Goal: Task Accomplishment & Management: Manage account settings

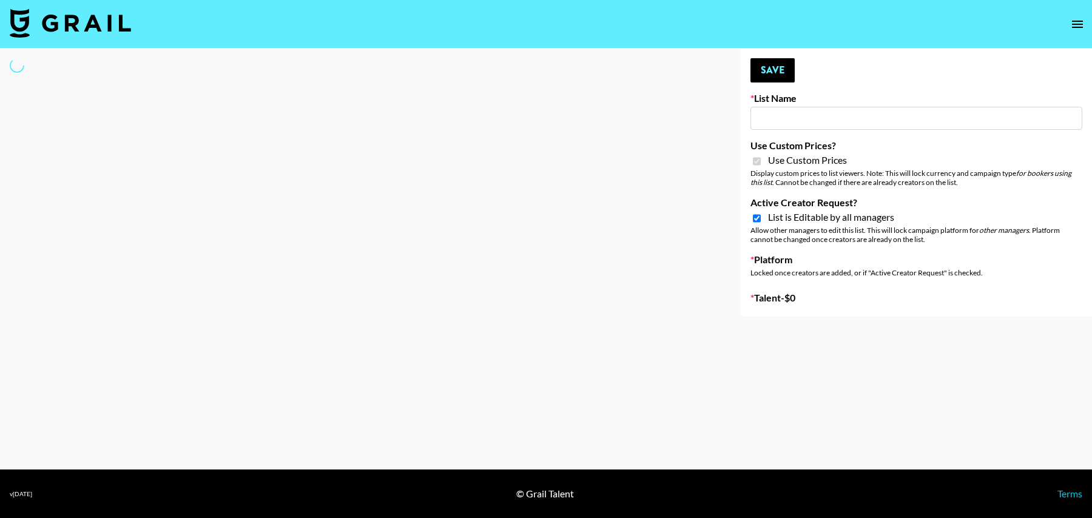
type input "Uber Teens ([DATE])"
checkbox input "true"
select select "Brand"
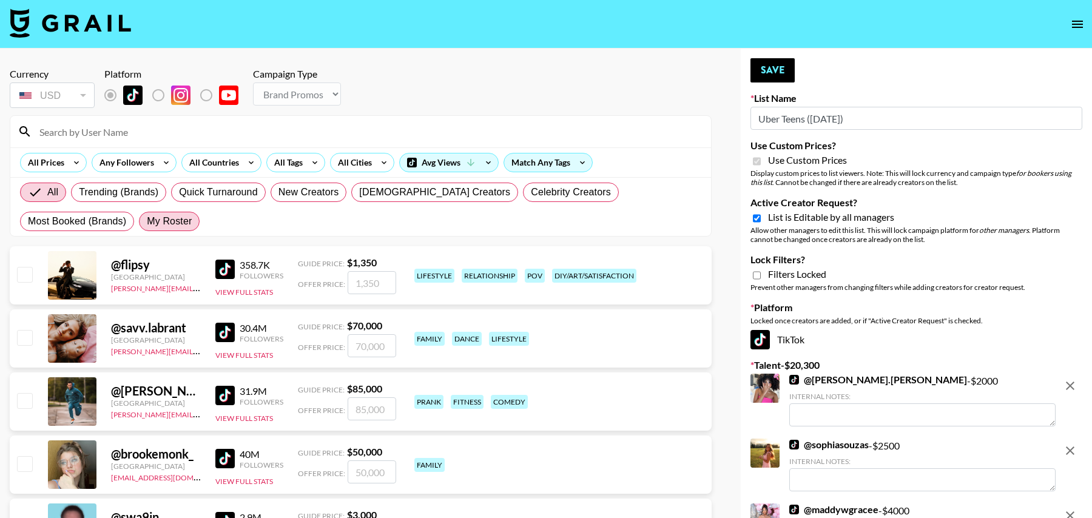
click at [147, 219] on span "My Roster" at bounding box center [169, 221] width 45 height 15
click at [147, 221] on input "My Roster" at bounding box center [147, 221] width 0 height 0
radio input "true"
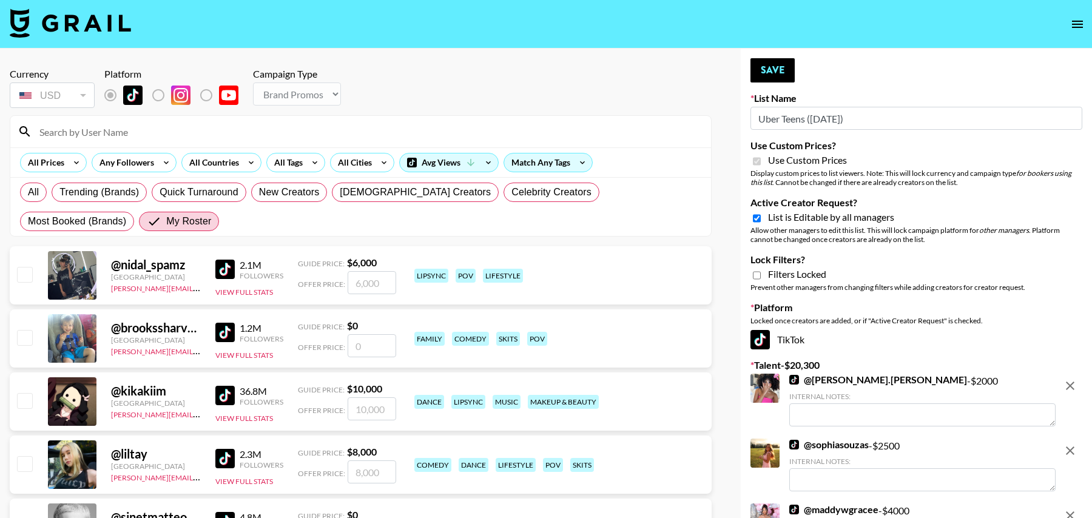
click at [369, 349] on input "number" at bounding box center [371, 345] width 49 height 23
checkbox input "true"
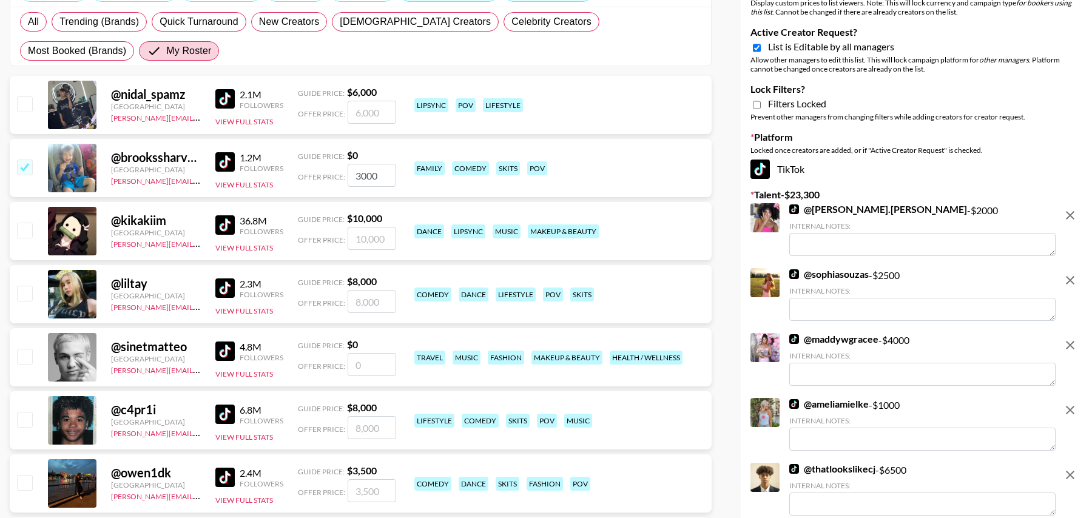
scroll to position [172, 0]
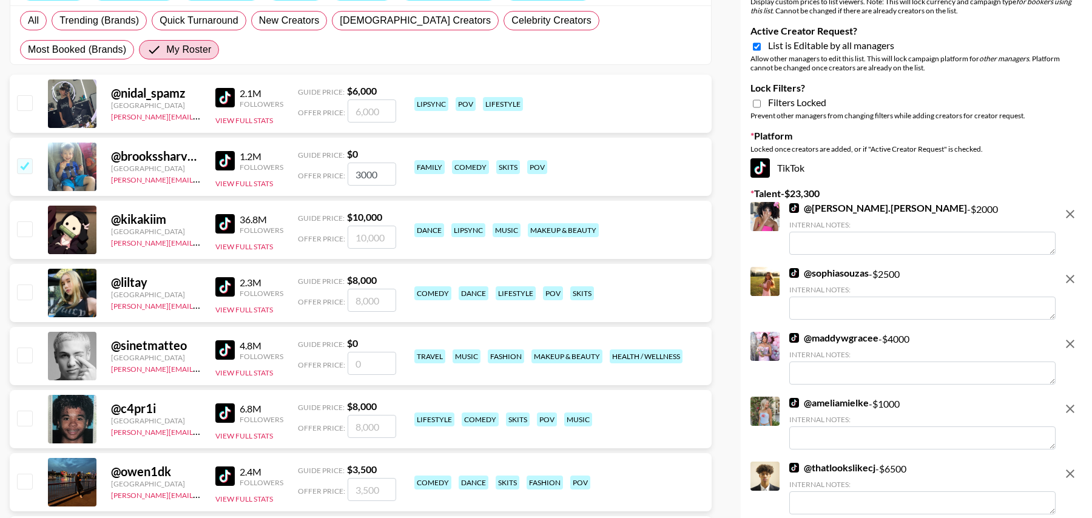
type input "3000"
click at [26, 416] on input "checkbox" at bounding box center [24, 418] width 15 height 15
checkbox input "true"
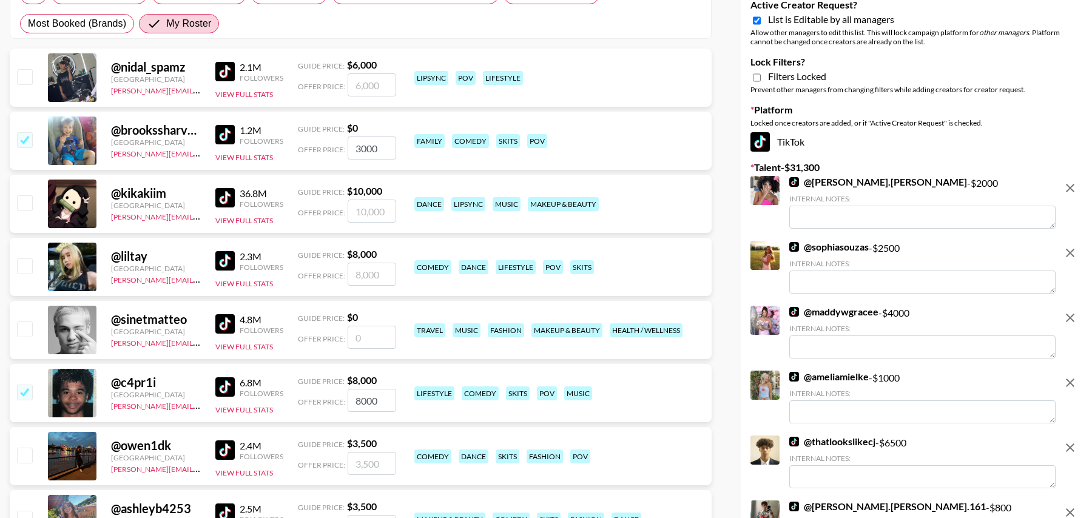
scroll to position [201, 0]
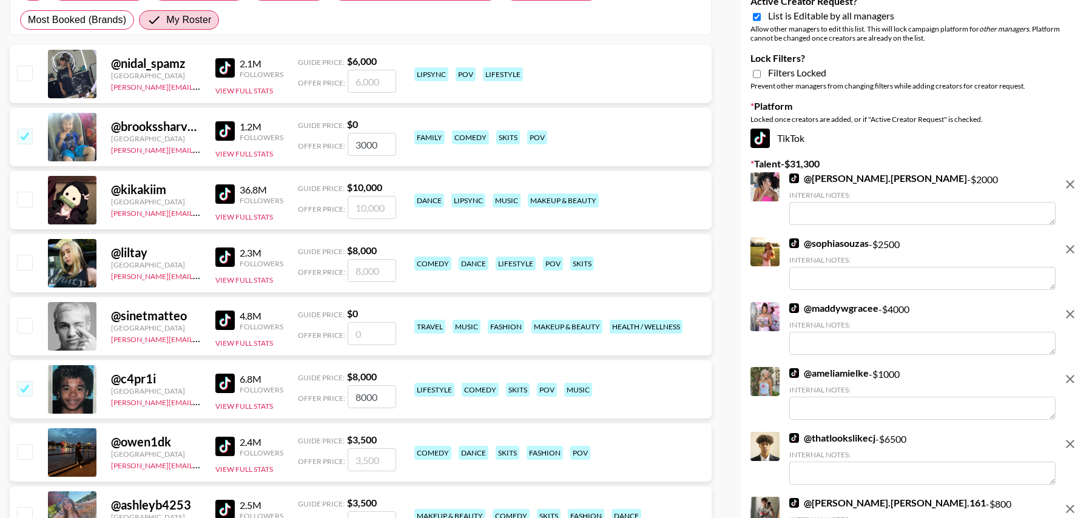
drag, startPoint x: 387, startPoint y: 392, endPoint x: 318, endPoint y: 392, distance: 69.1
click at [319, 392] on div "Offer Price: 8000" at bounding box center [347, 396] width 98 height 23
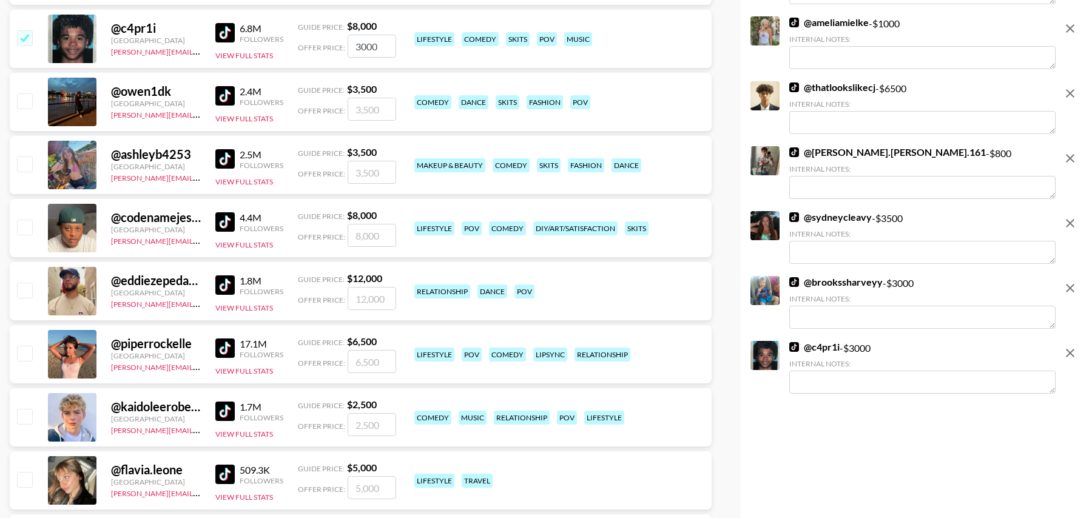
scroll to position [555, 0]
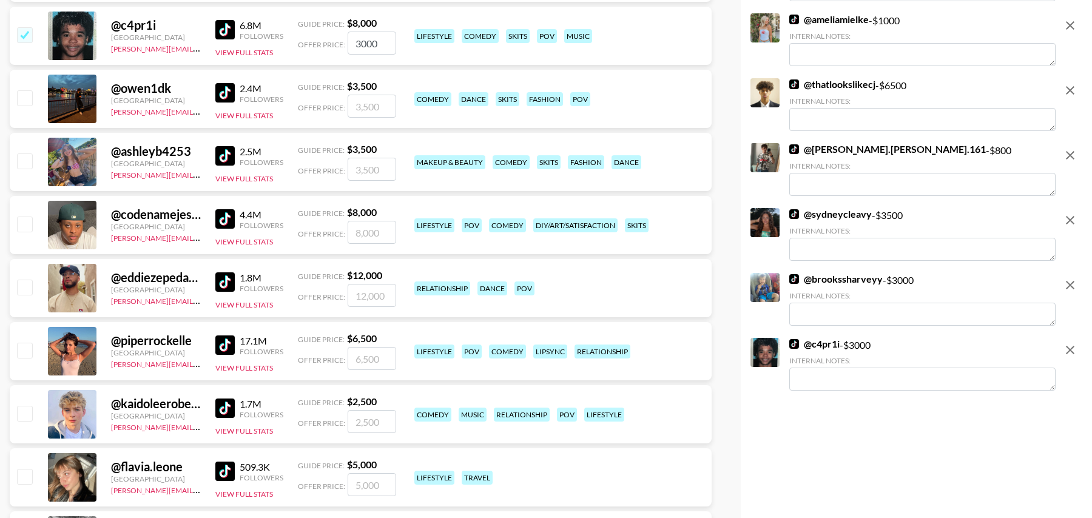
type input "3000"
click at [22, 348] on input "checkbox" at bounding box center [24, 350] width 15 height 15
checkbox input "true"
type input "6500"
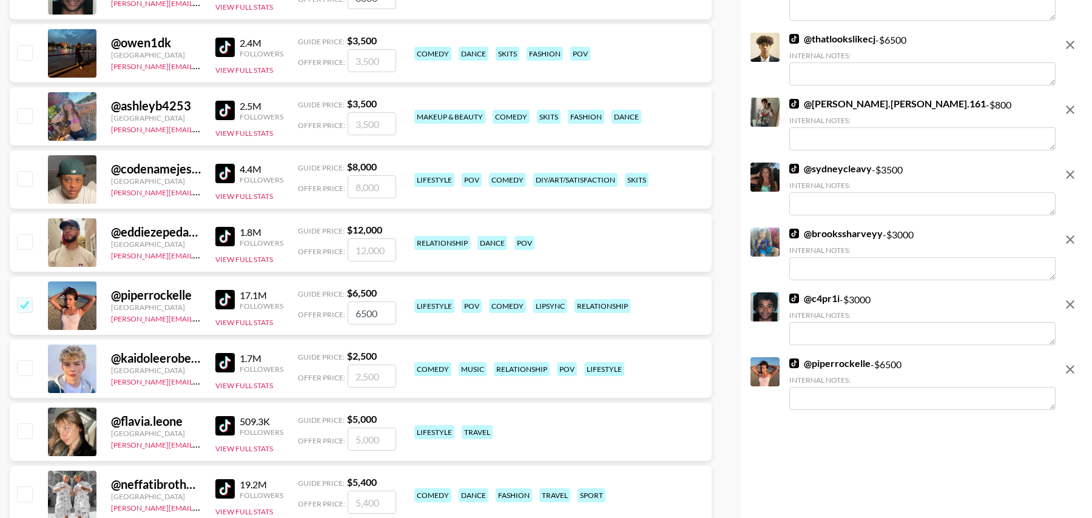
scroll to position [611, 0]
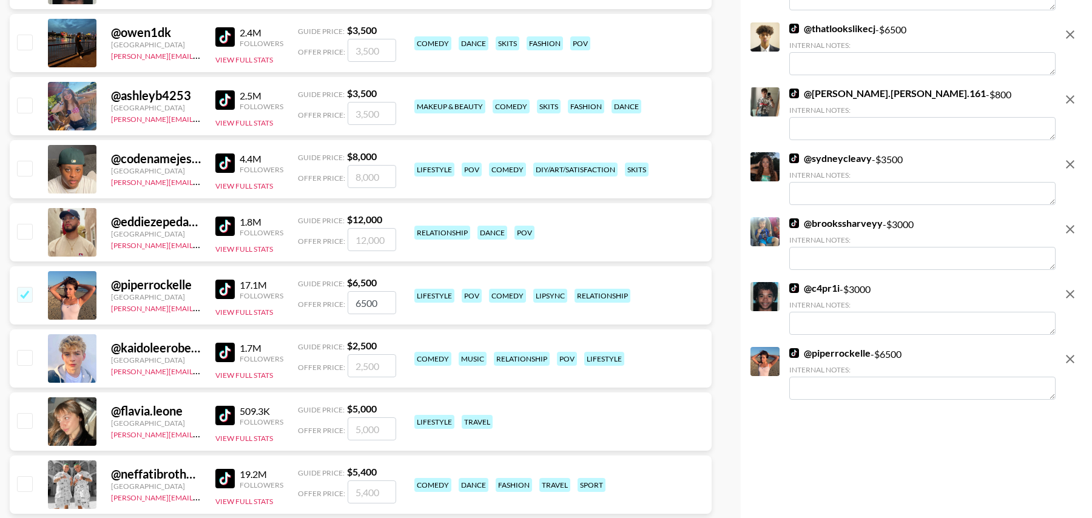
click at [22, 358] on input "checkbox" at bounding box center [24, 357] width 15 height 15
checkbox input "true"
type input "2500"
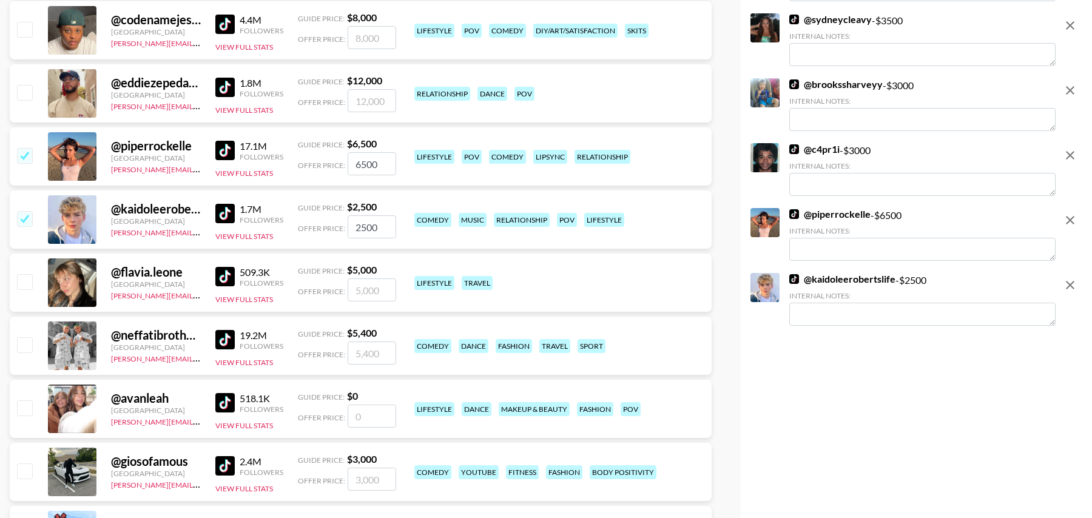
scroll to position [760, 0]
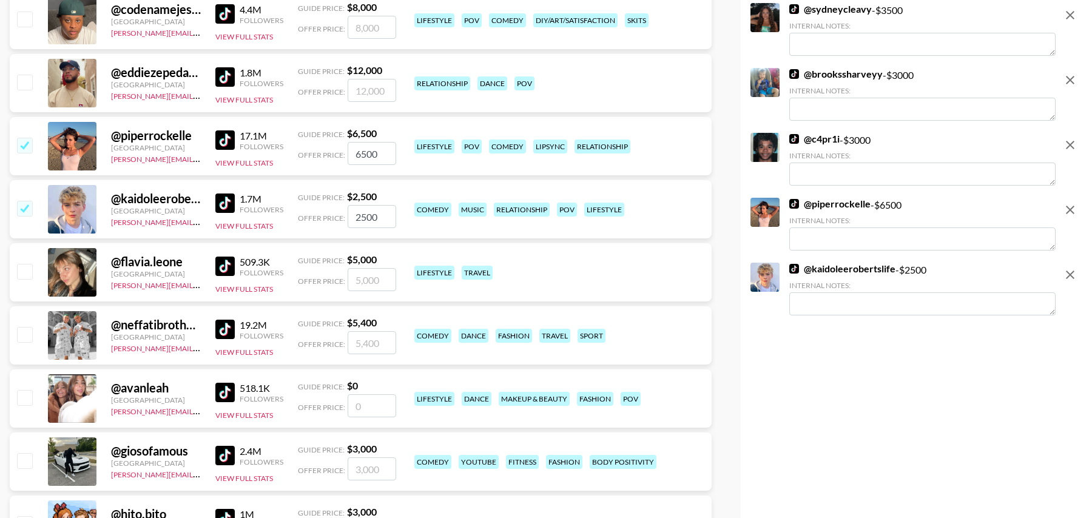
click at [372, 404] on input "number" at bounding box center [371, 405] width 49 height 23
checkbox input "true"
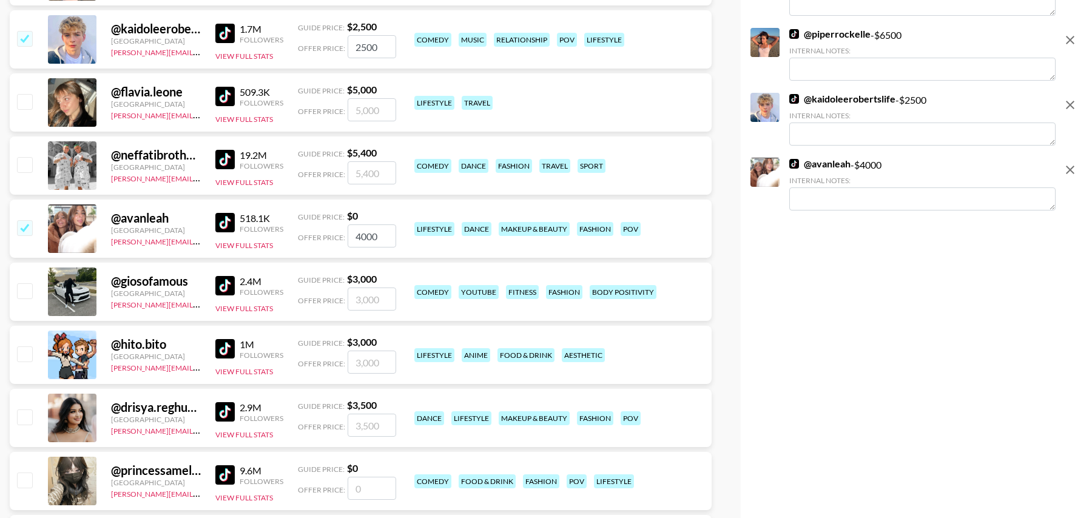
scroll to position [931, 0]
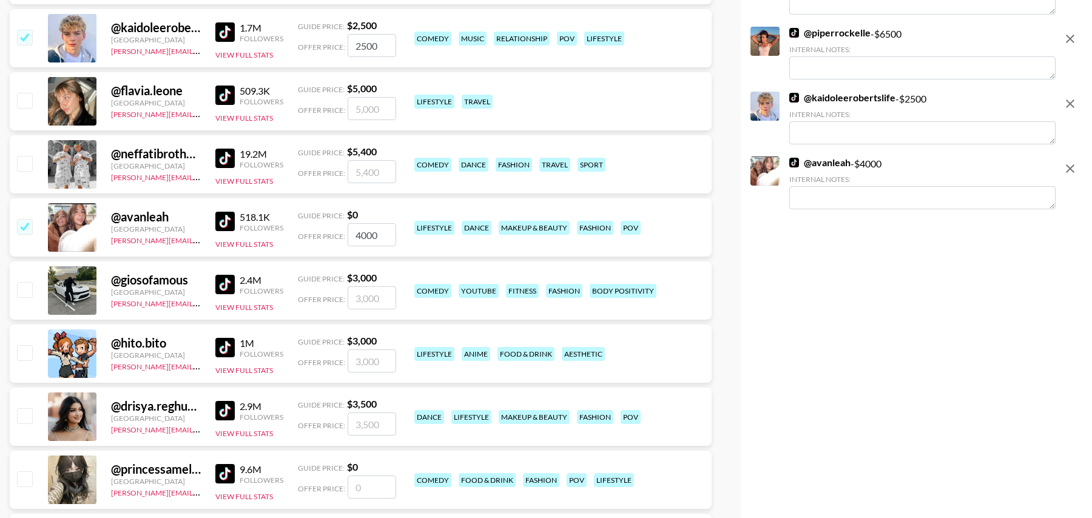
drag, startPoint x: 379, startPoint y: 237, endPoint x: 276, endPoint y: 230, distance: 103.3
click at [276, 230] on div "@ avanleah [GEOGRAPHIC_DATA] [PERSON_NAME][EMAIL_ADDRESS][DOMAIN_NAME] 518.1K F…" at bounding box center [361, 227] width 702 height 58
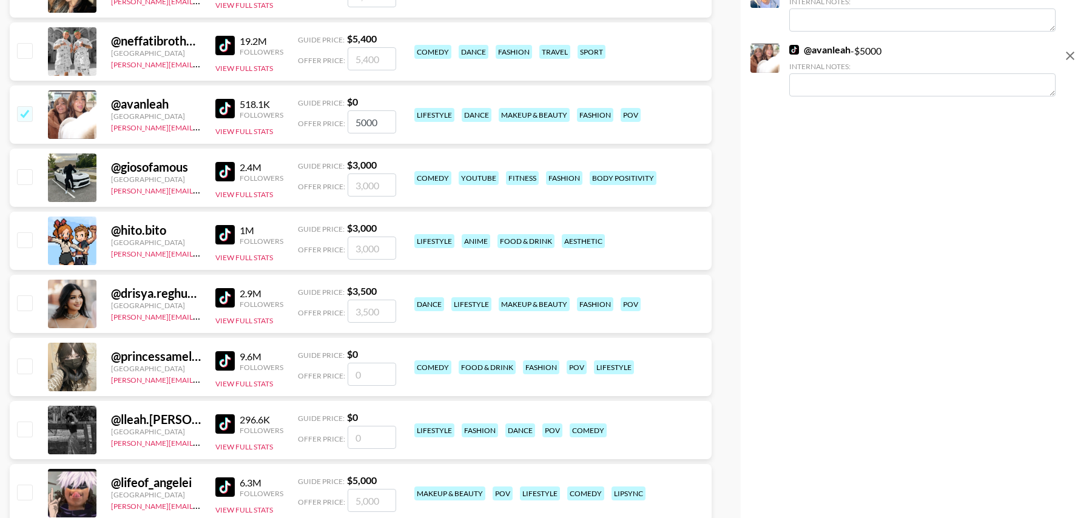
scroll to position [1050, 0]
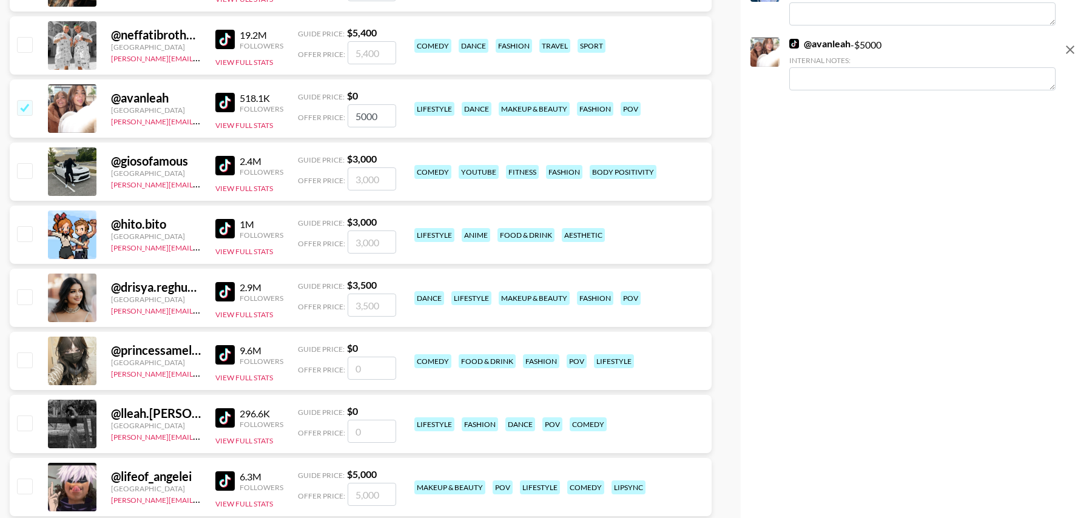
type input "5000"
click at [356, 364] on input "number" at bounding box center [371, 368] width 49 height 23
checkbox input "true"
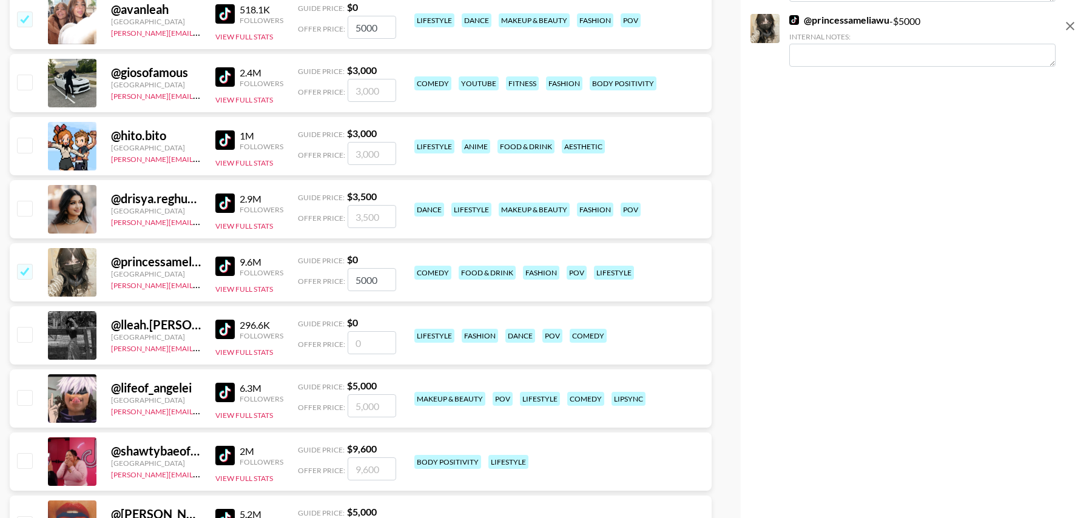
type input "5000"
click at [387, 332] on input "number" at bounding box center [371, 342] width 49 height 23
checkbox input "true"
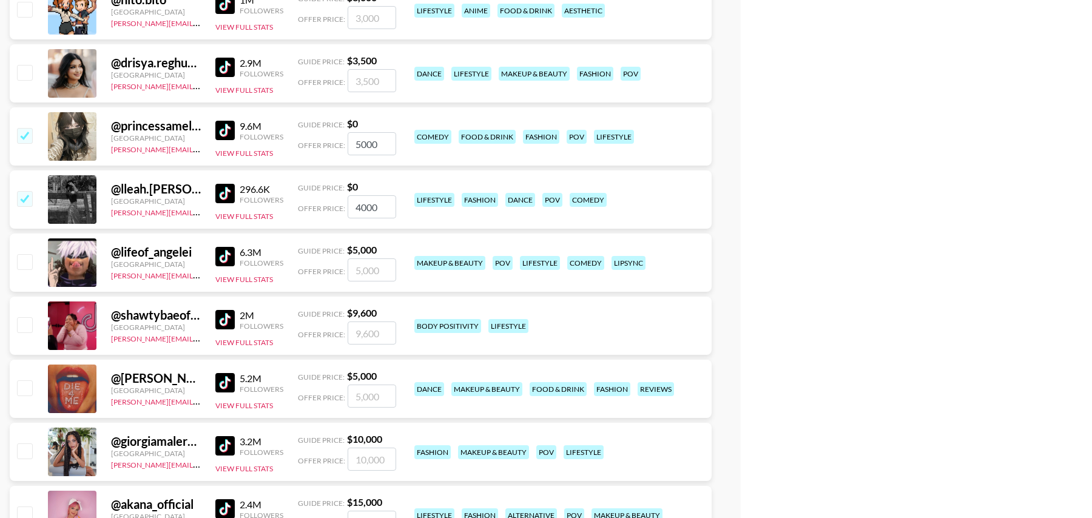
scroll to position [1297, 0]
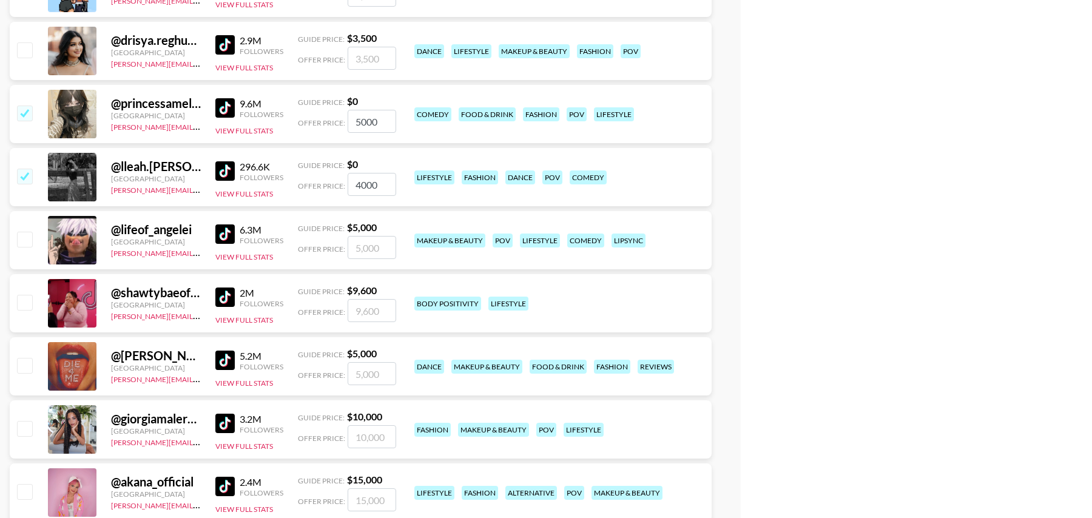
type input "4000"
click at [24, 363] on input "checkbox" at bounding box center [24, 365] width 15 height 15
checkbox input "true"
type input "5000"
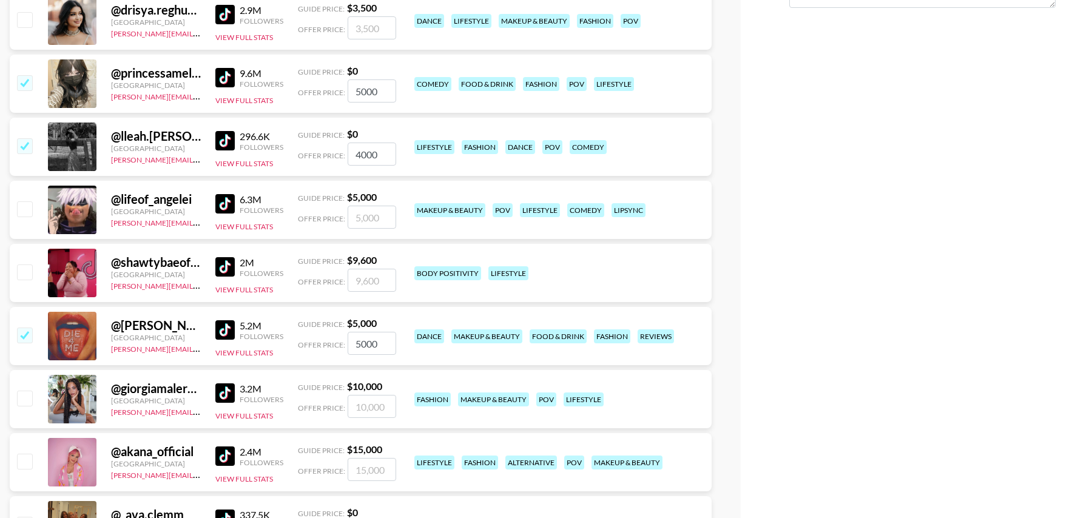
click at [25, 207] on input "checkbox" at bounding box center [24, 208] width 15 height 15
checkbox input "true"
type input "5000"
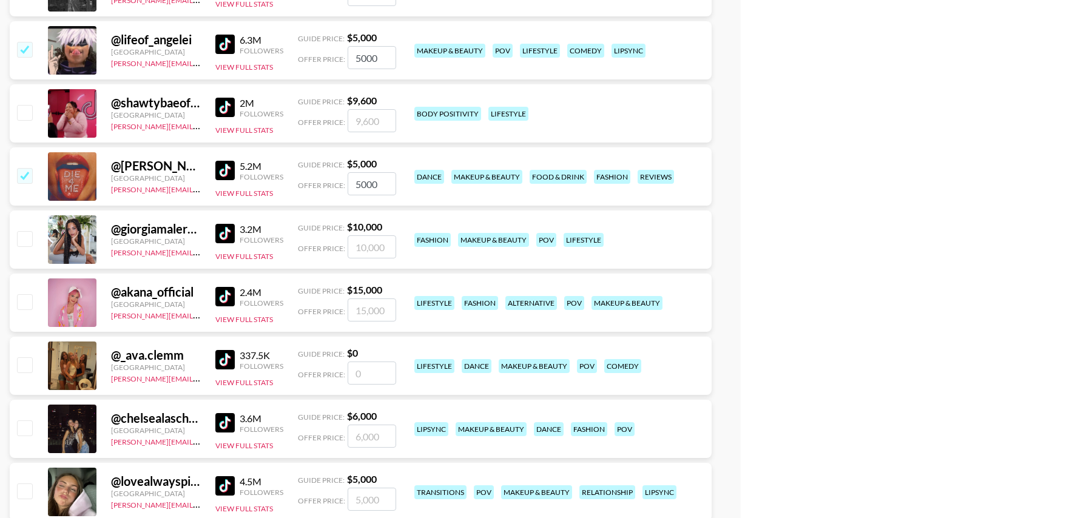
scroll to position [1495, 0]
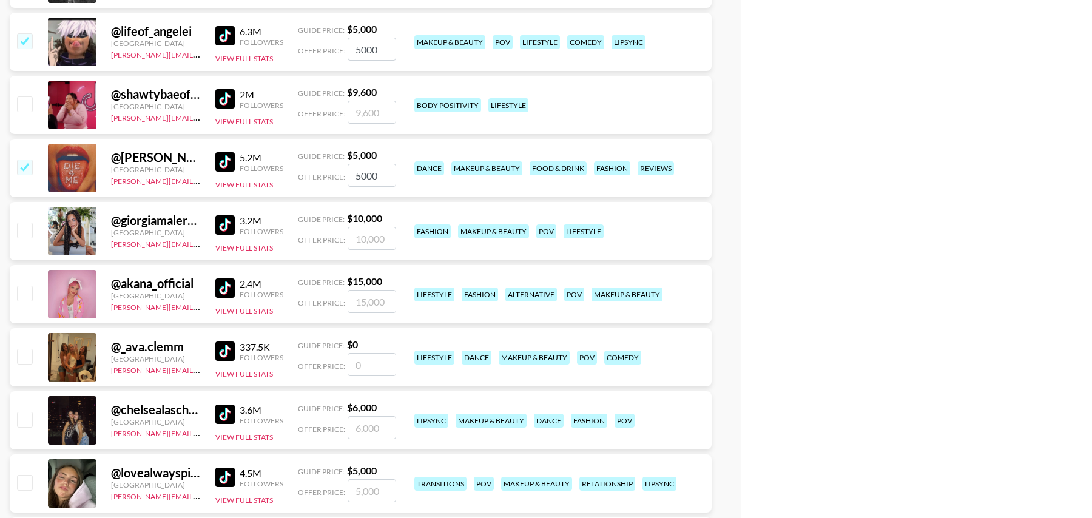
click at [375, 360] on input "number" at bounding box center [371, 364] width 49 height 23
checkbox input "true"
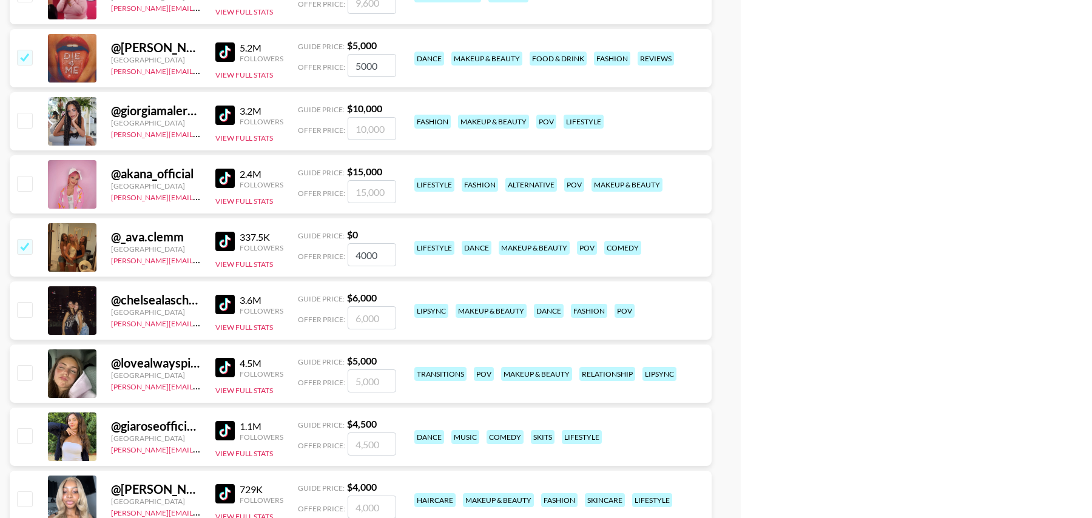
scroll to position [1620, 0]
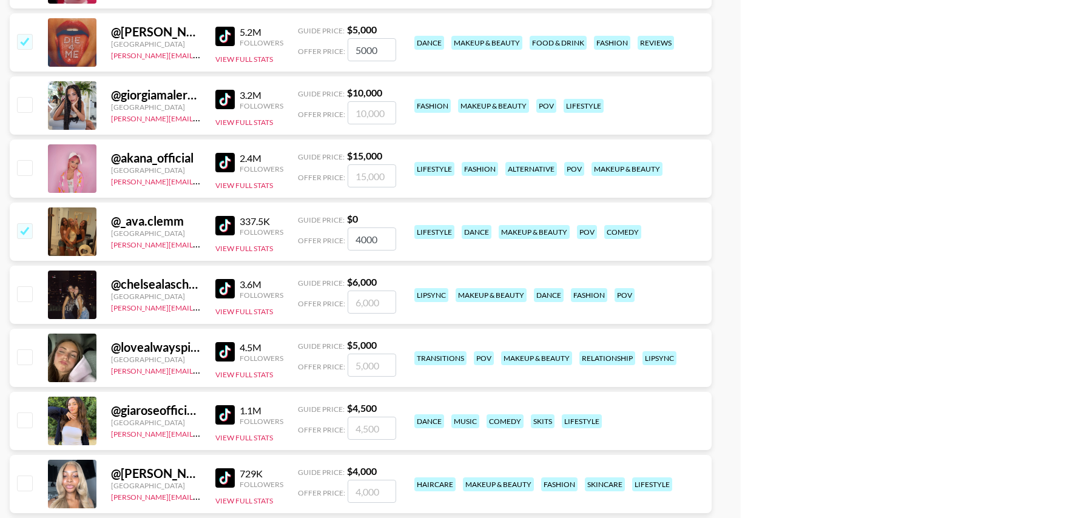
type input "4000"
click at [25, 292] on input "checkbox" at bounding box center [24, 293] width 15 height 15
checkbox input "true"
type input "6000"
click at [22, 357] on input "checkbox" at bounding box center [24, 356] width 15 height 15
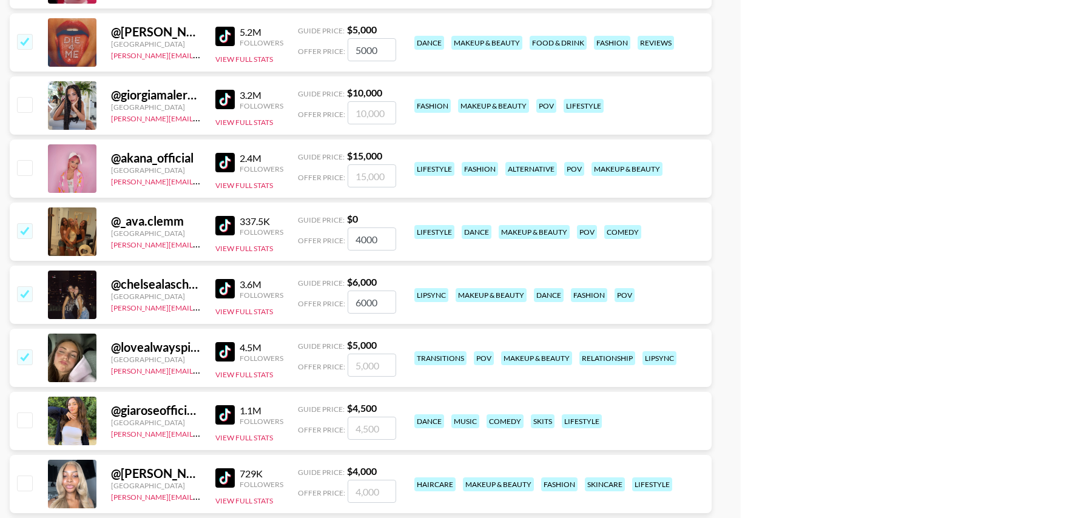
checkbox input "true"
type input "5000"
click at [21, 421] on input "checkbox" at bounding box center [24, 419] width 15 height 15
checkbox input "true"
type input "4500"
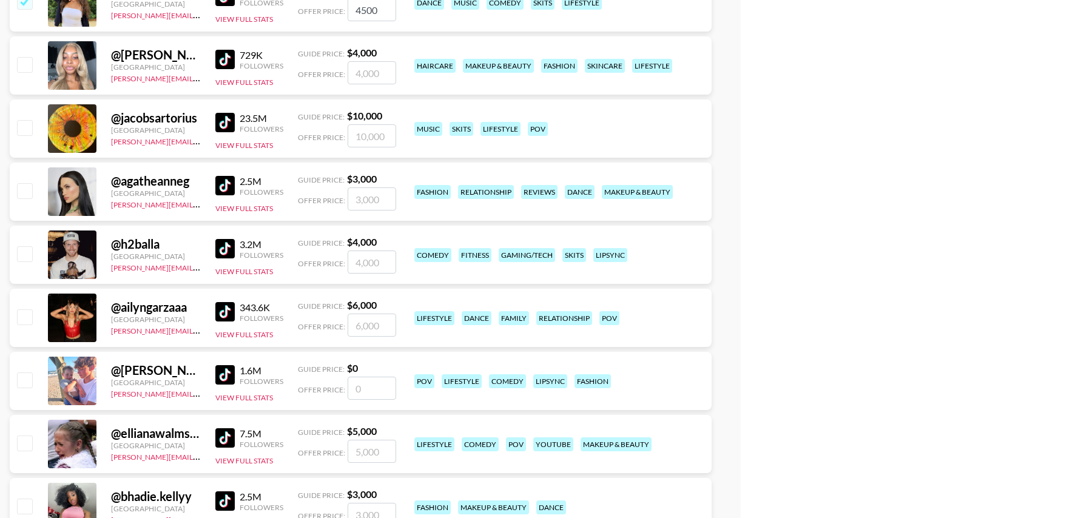
scroll to position [2059, 0]
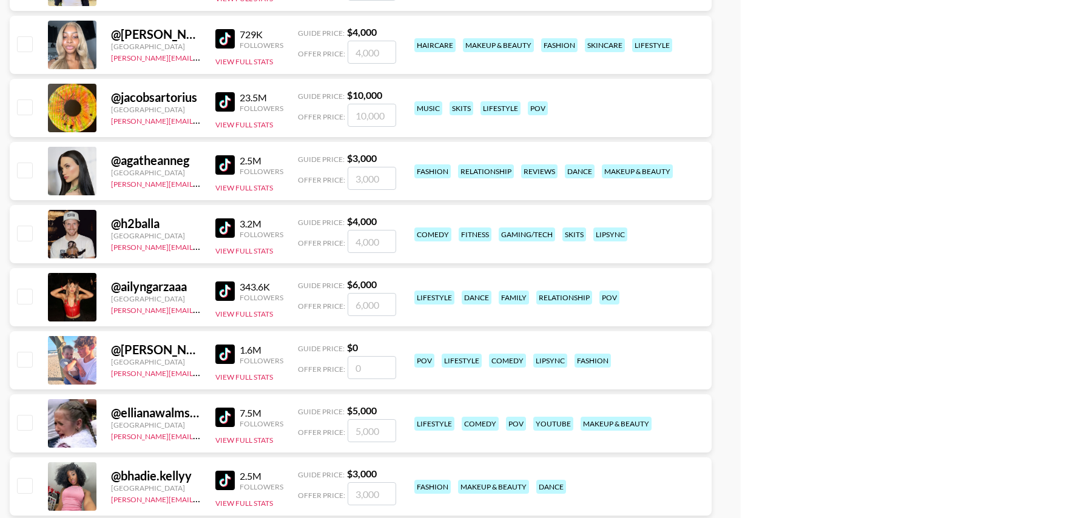
click at [365, 368] on input "number" at bounding box center [371, 367] width 49 height 23
checkbox input "true"
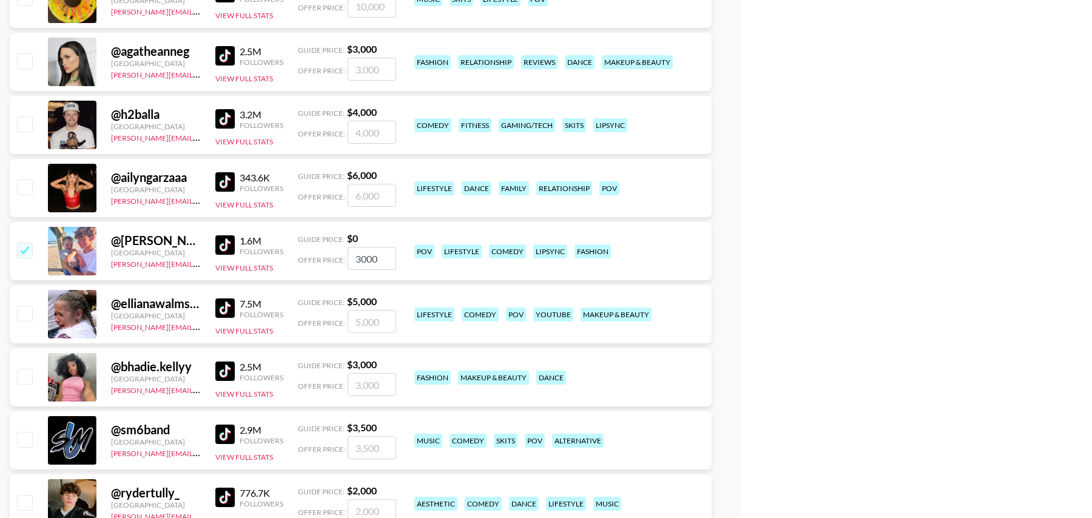
scroll to position [2180, 0]
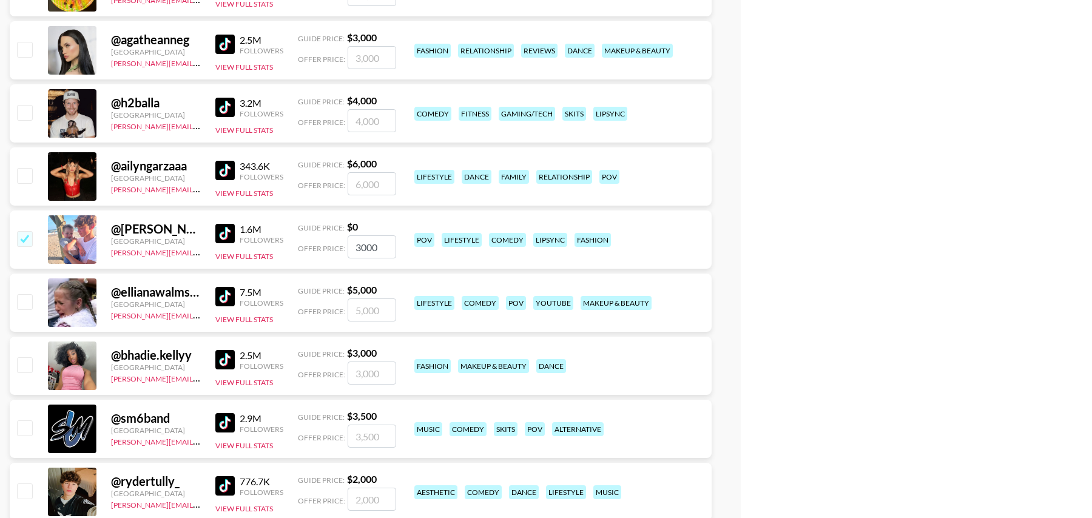
type input "3000"
click at [24, 300] on input "checkbox" at bounding box center [24, 301] width 15 height 15
checkbox input "true"
type input "5000"
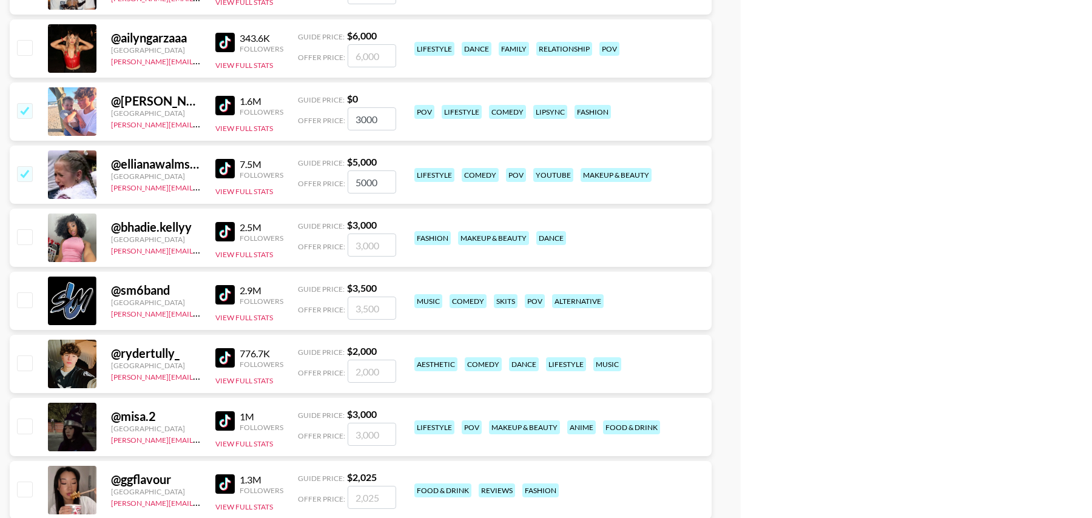
scroll to position [2309, 0]
click at [26, 355] on input "checkbox" at bounding box center [24, 362] width 15 height 15
checkbox input "true"
type input "2000"
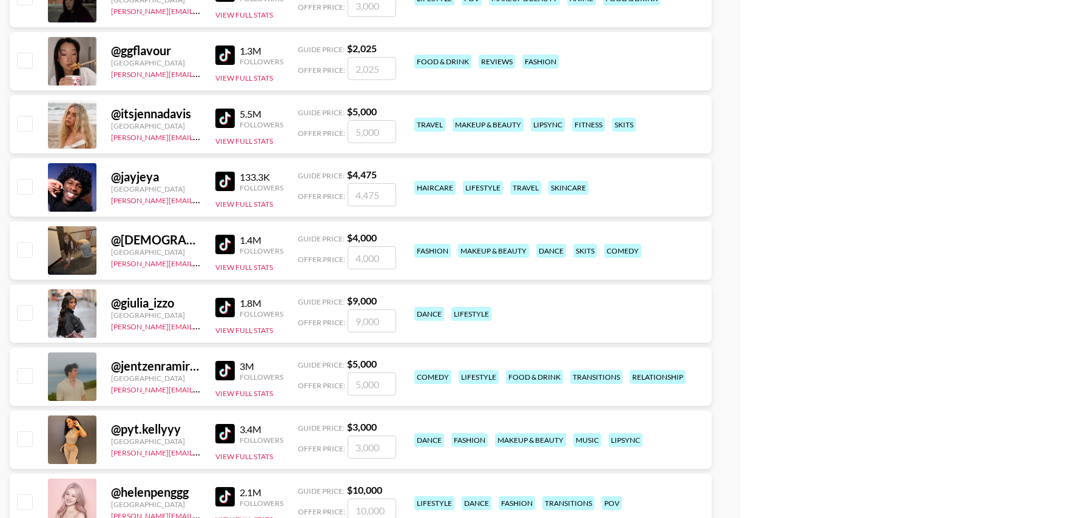
scroll to position [2744, 0]
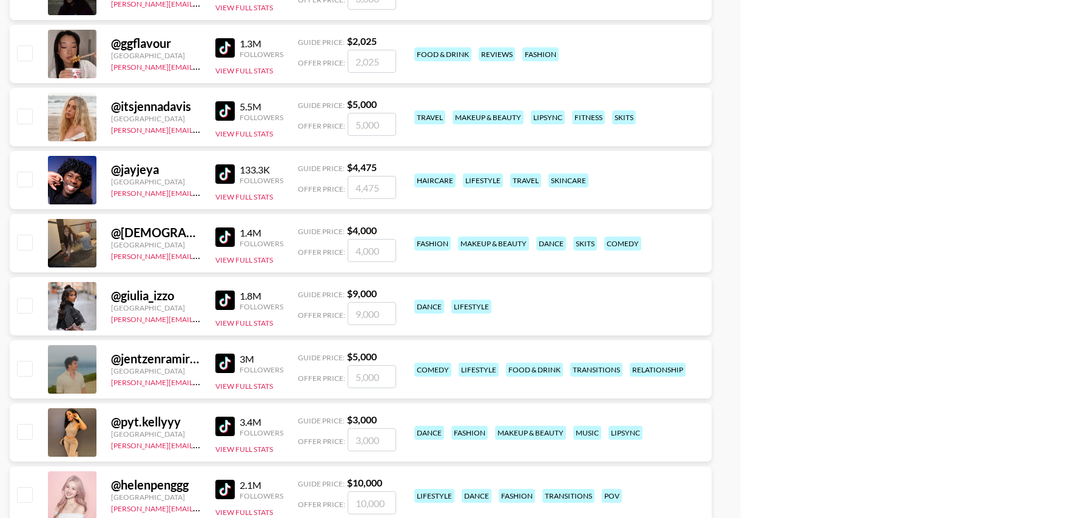
click at [27, 369] on input "checkbox" at bounding box center [24, 368] width 15 height 15
checkbox input "true"
type input "5000"
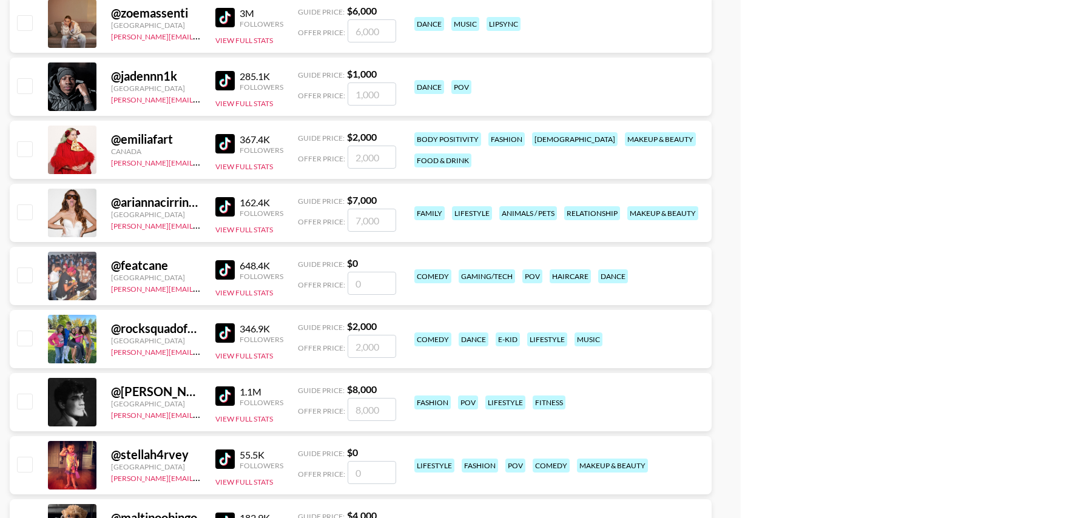
scroll to position [3282, 0]
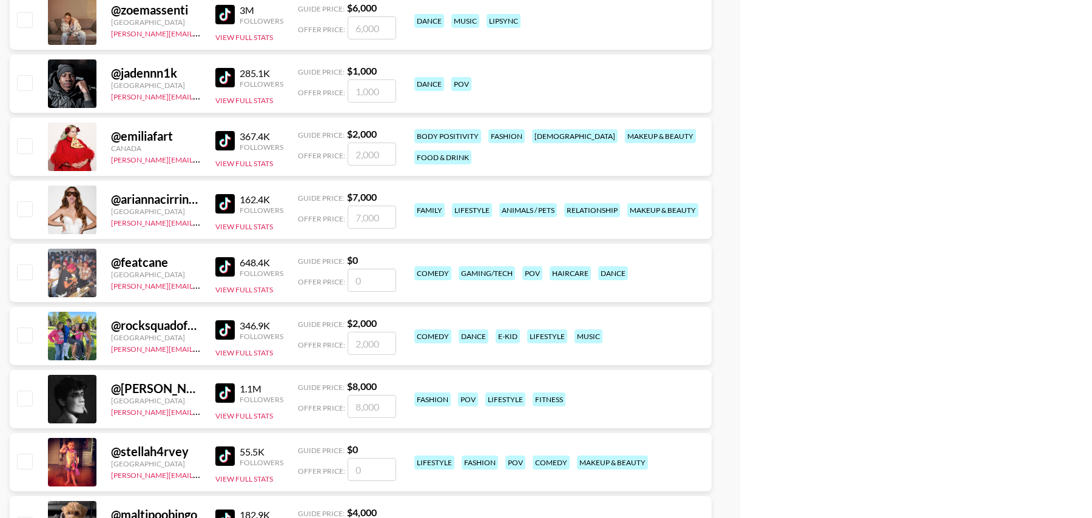
click at [25, 334] on input "checkbox" at bounding box center [24, 334] width 15 height 15
checkbox input "true"
type input "2000"
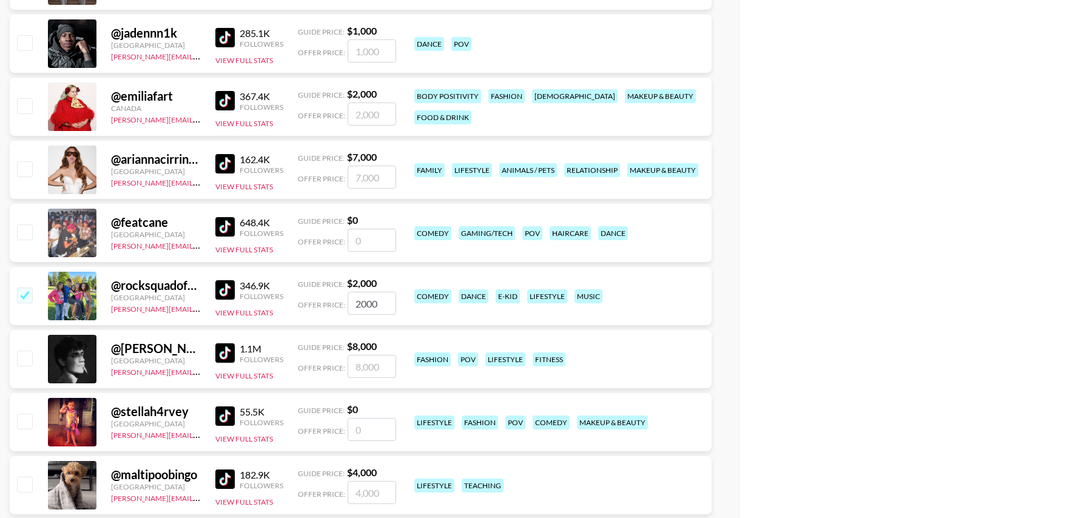
scroll to position [3340, 0]
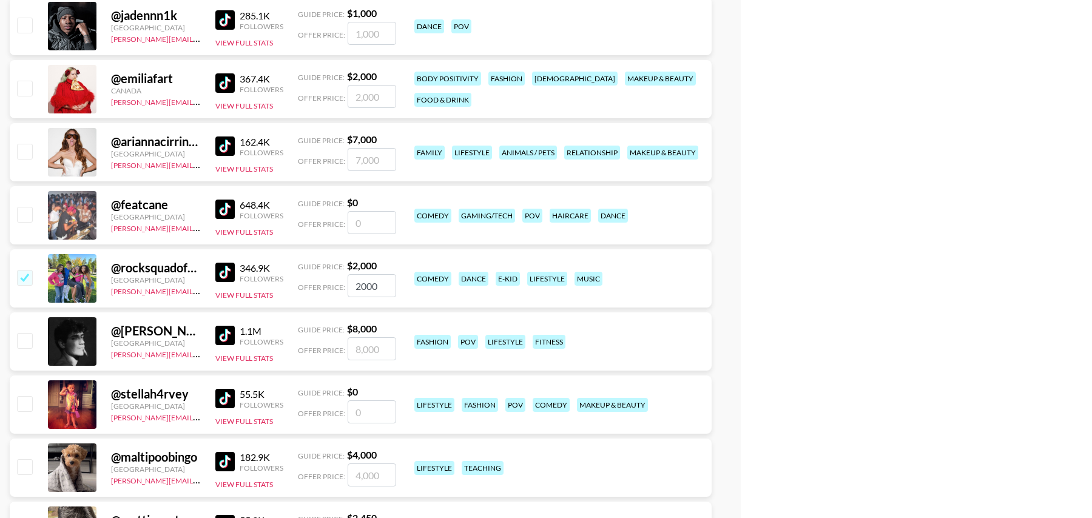
click at [381, 411] on input "number" at bounding box center [371, 411] width 49 height 23
checkbox input "true"
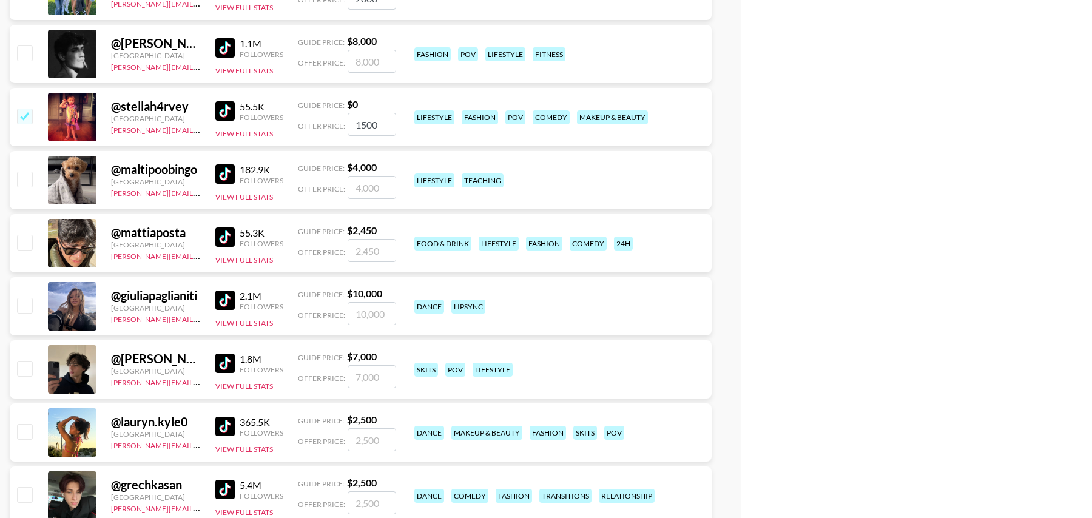
scroll to position [3658, 0]
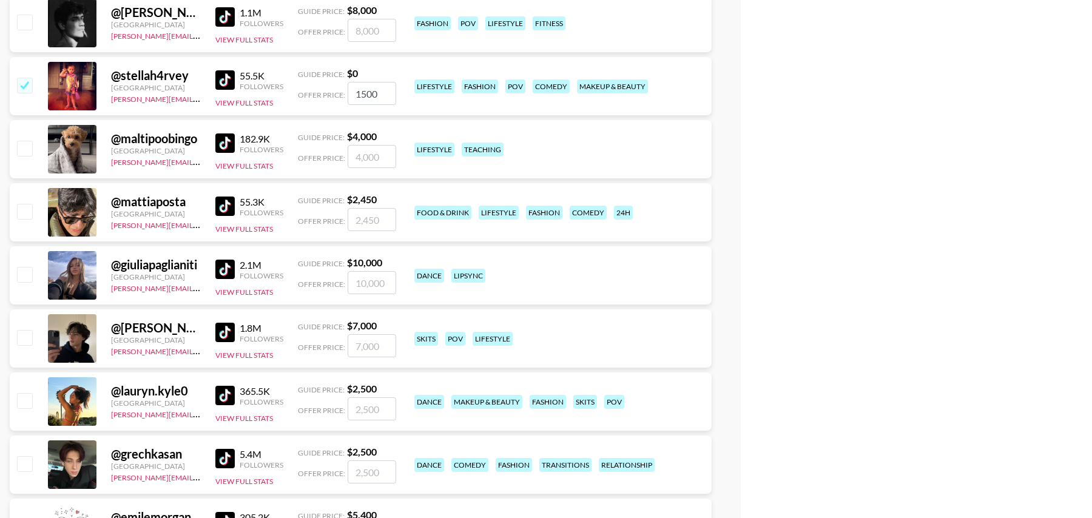
type input "1500"
click at [22, 403] on input "checkbox" at bounding box center [24, 400] width 15 height 15
checkbox input "true"
type input "2500"
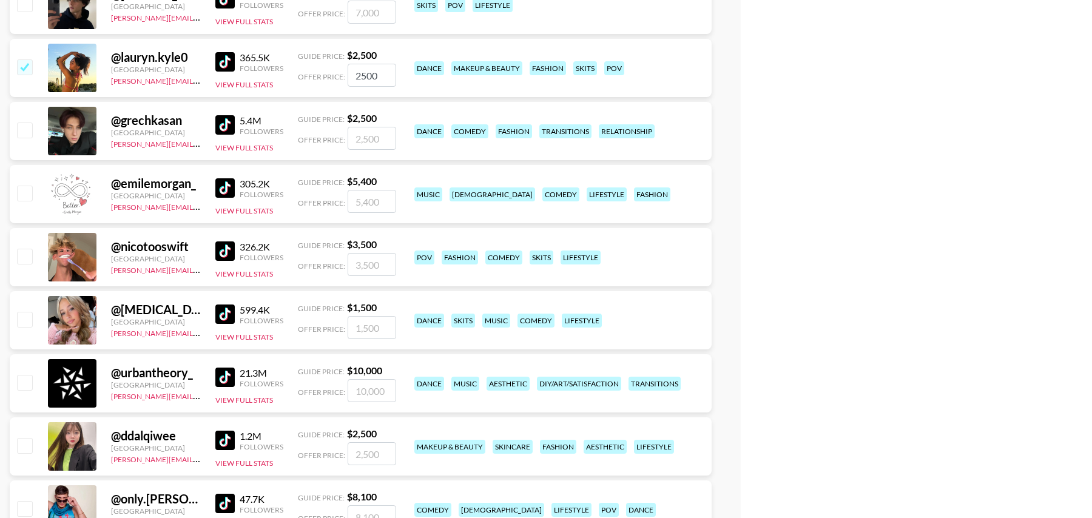
scroll to position [4008, 0]
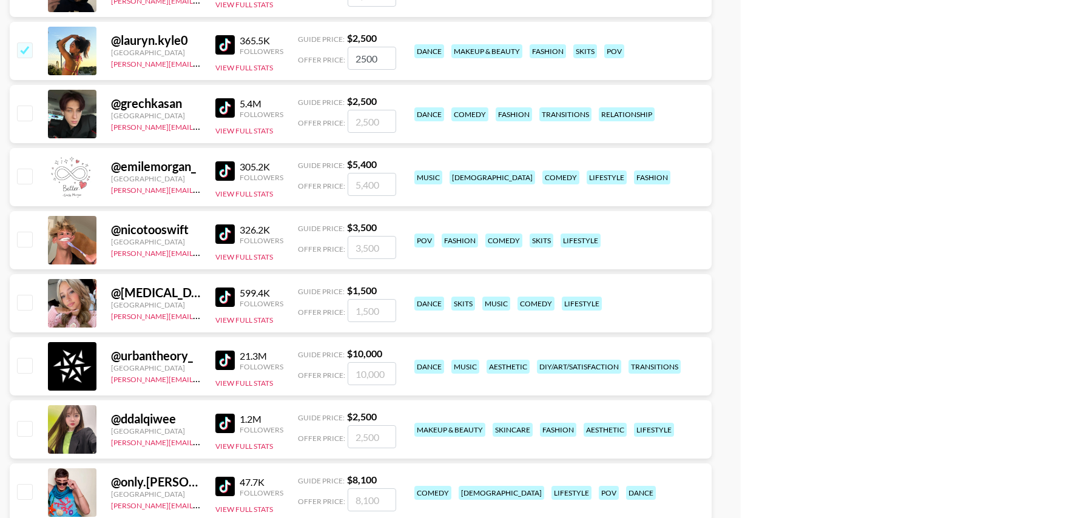
click at [25, 237] on input "checkbox" at bounding box center [24, 239] width 15 height 15
checkbox input "true"
type input "3500"
click at [27, 301] on input "checkbox" at bounding box center [24, 302] width 15 height 15
checkbox input "true"
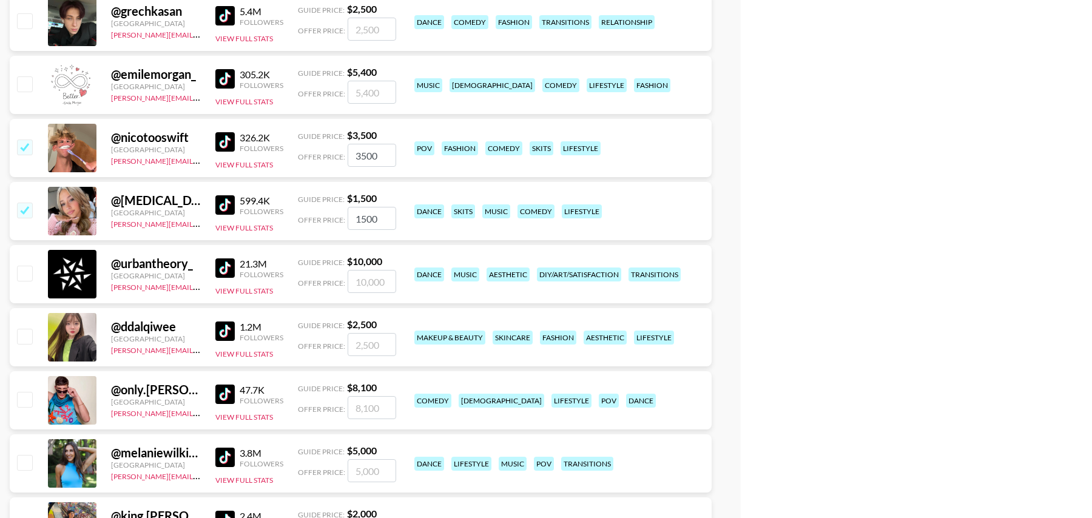
scroll to position [4104, 0]
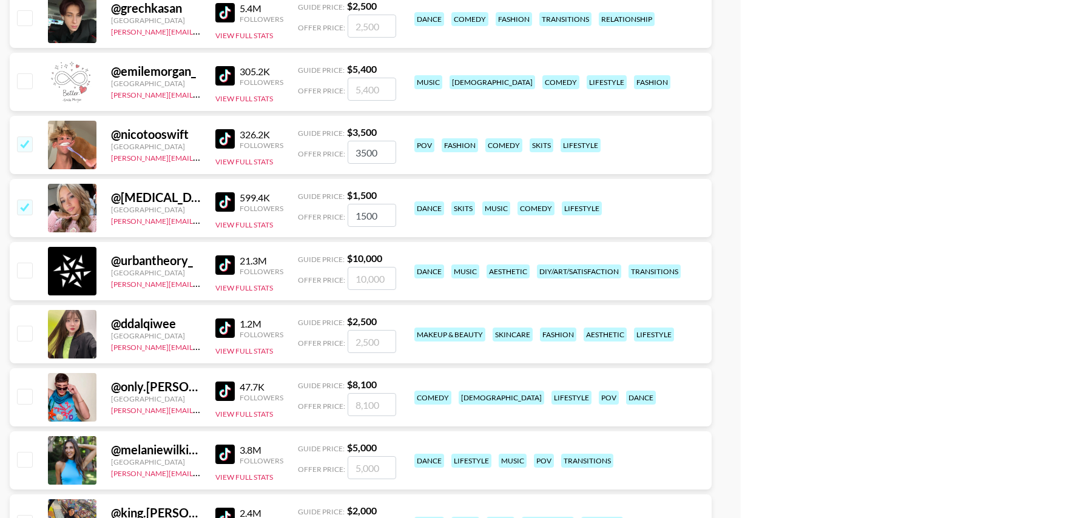
drag, startPoint x: 378, startPoint y: 209, endPoint x: 307, endPoint y: 209, distance: 71.6
click at [307, 209] on div "Offer Price: 1500" at bounding box center [347, 215] width 98 height 23
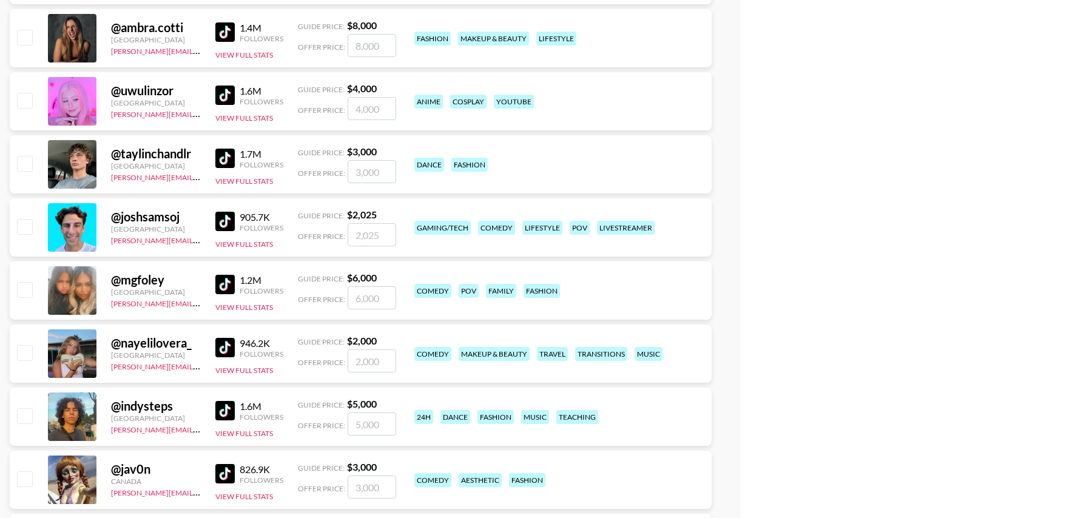
scroll to position [4724, 0]
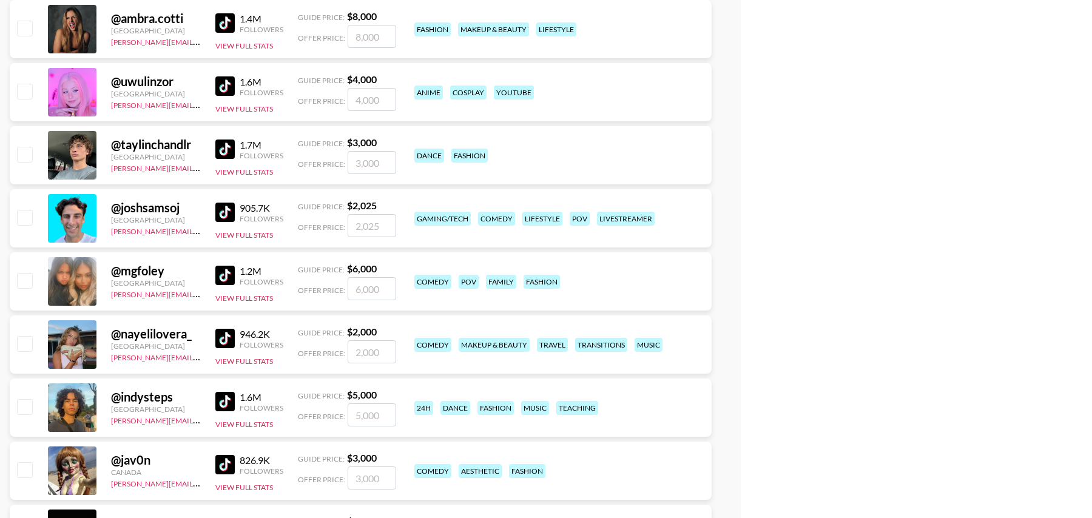
type input "2000"
click at [27, 341] on input "checkbox" at bounding box center [24, 343] width 15 height 15
checkbox input "true"
type input "2000"
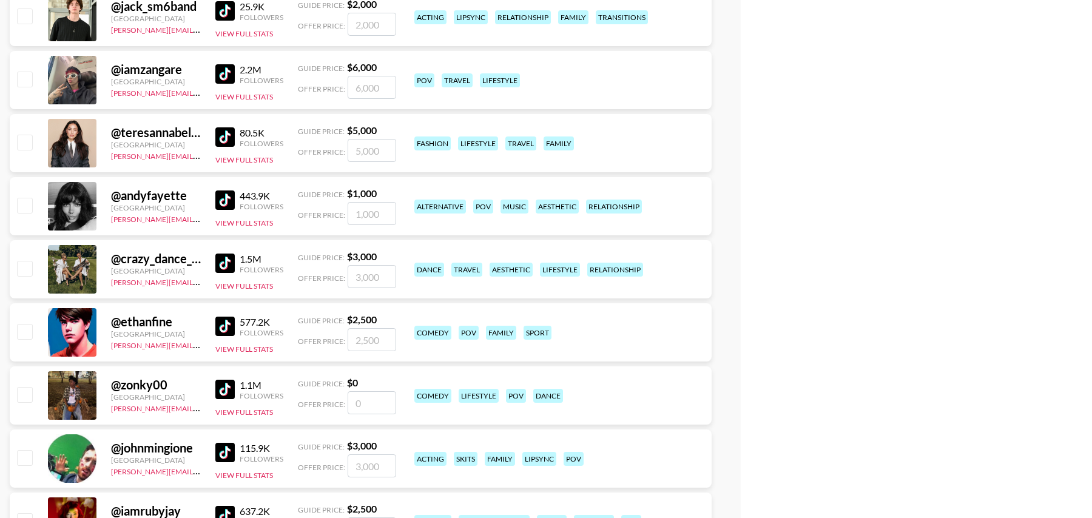
scroll to position [5498, 0]
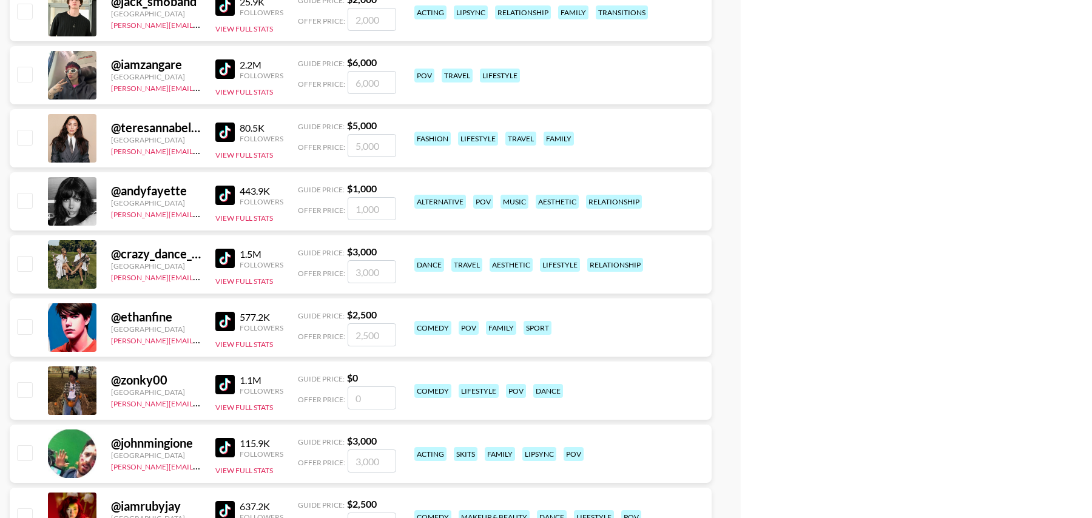
click at [373, 394] on input "number" at bounding box center [371, 397] width 49 height 23
checkbox input "true"
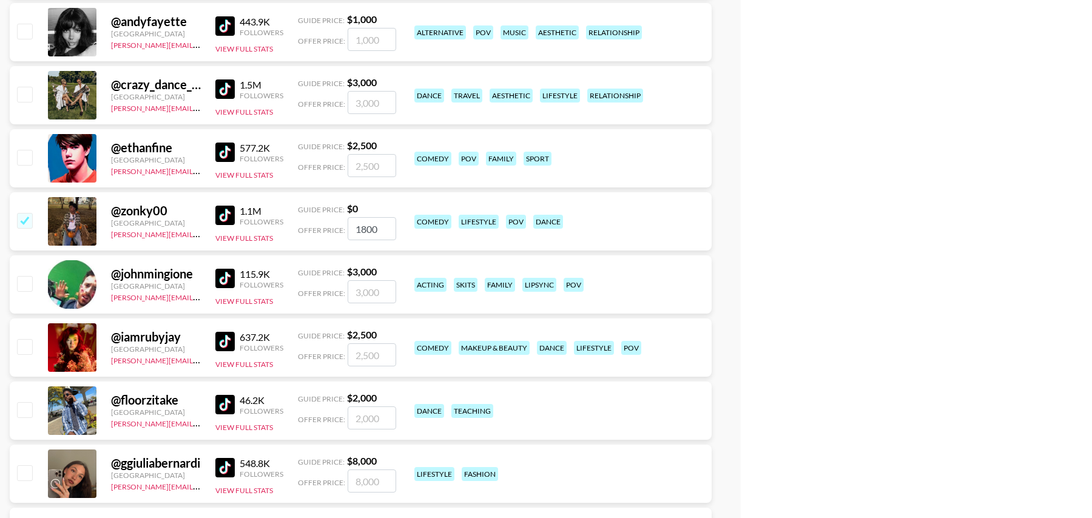
scroll to position [5668, 0]
type input "1800"
click at [29, 346] on input "checkbox" at bounding box center [24, 345] width 15 height 15
checkbox input "true"
type input "2500"
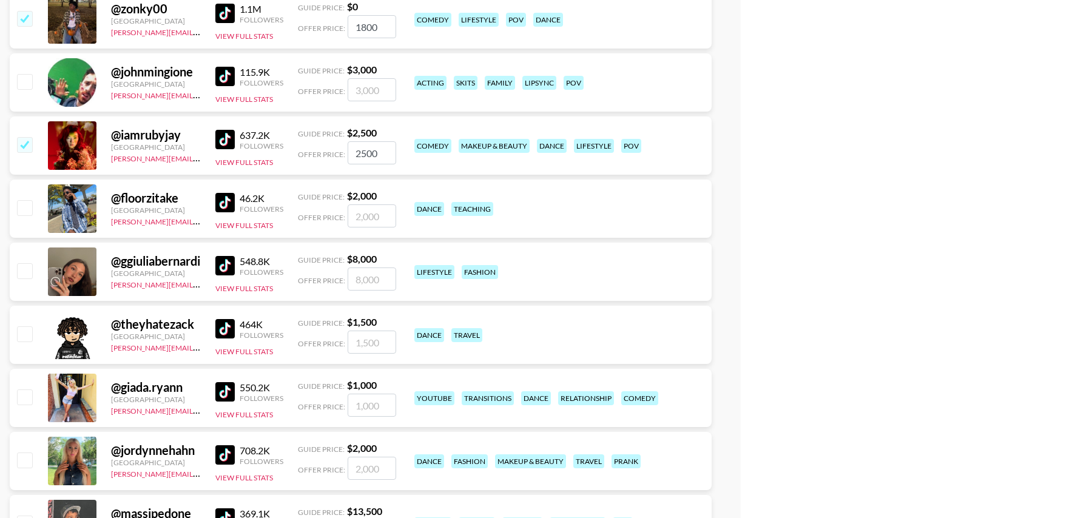
scroll to position [5906, 0]
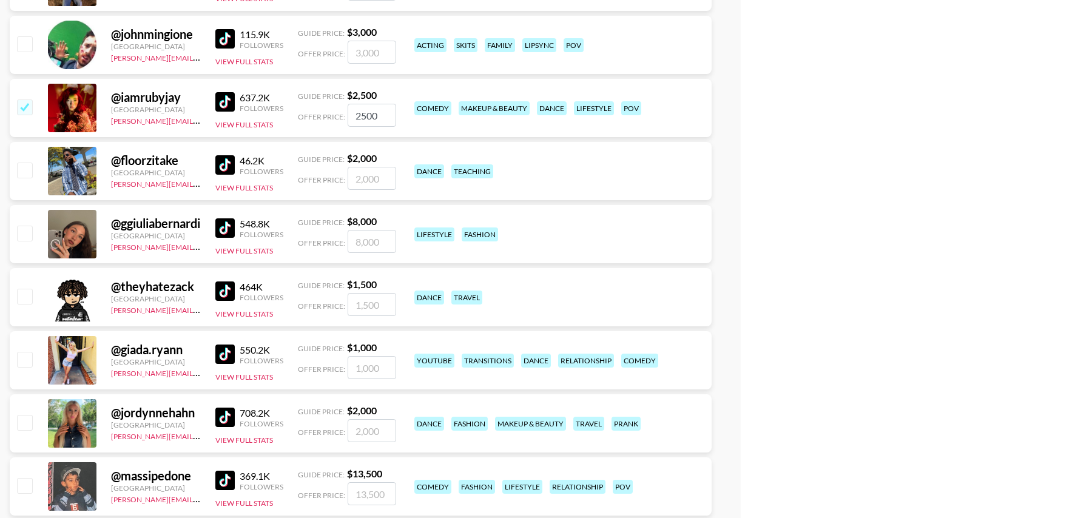
click at [19, 354] on input "checkbox" at bounding box center [24, 359] width 15 height 15
checkbox input "true"
type input "1000"
click at [25, 423] on input "checkbox" at bounding box center [24, 422] width 15 height 15
checkbox input "true"
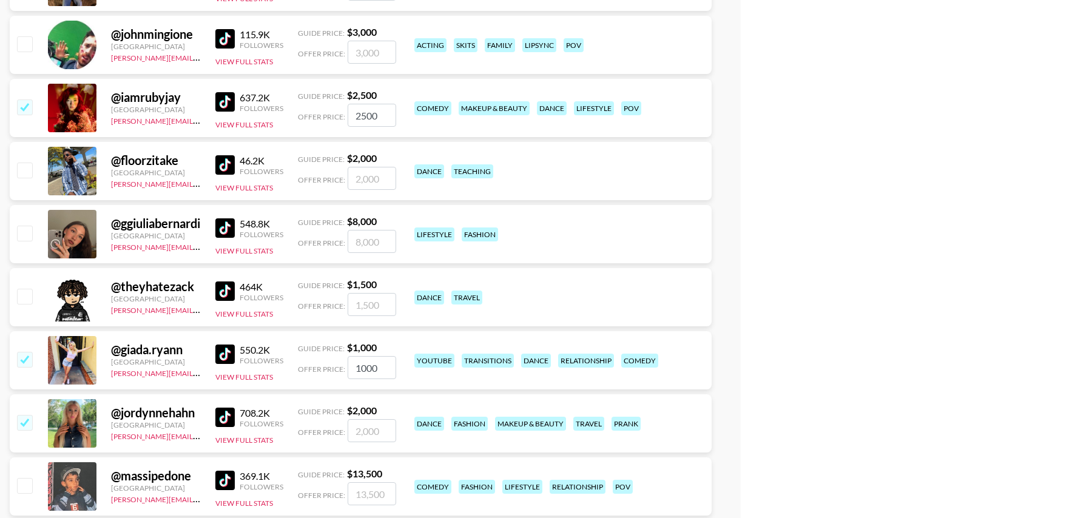
type input "2000"
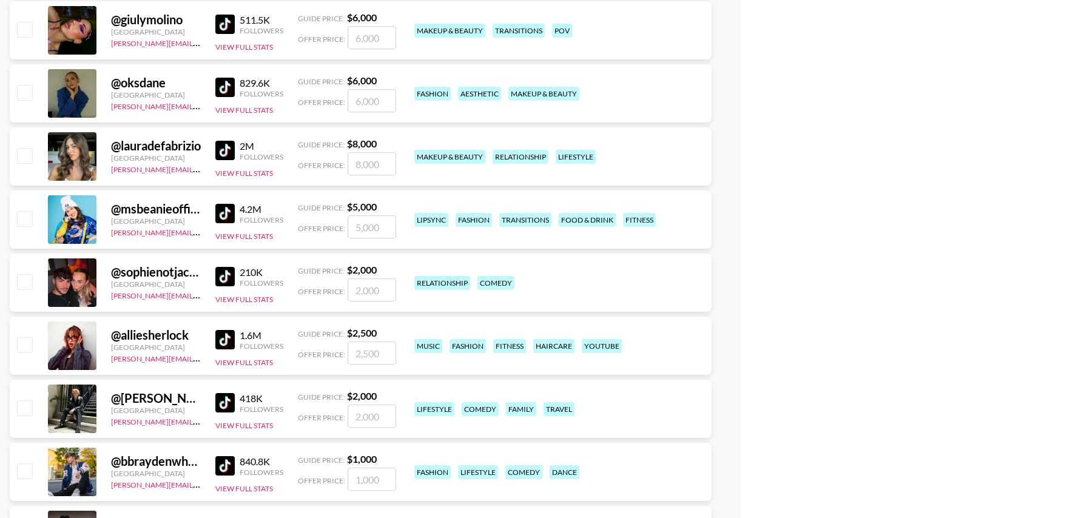
scroll to position [6490, 0]
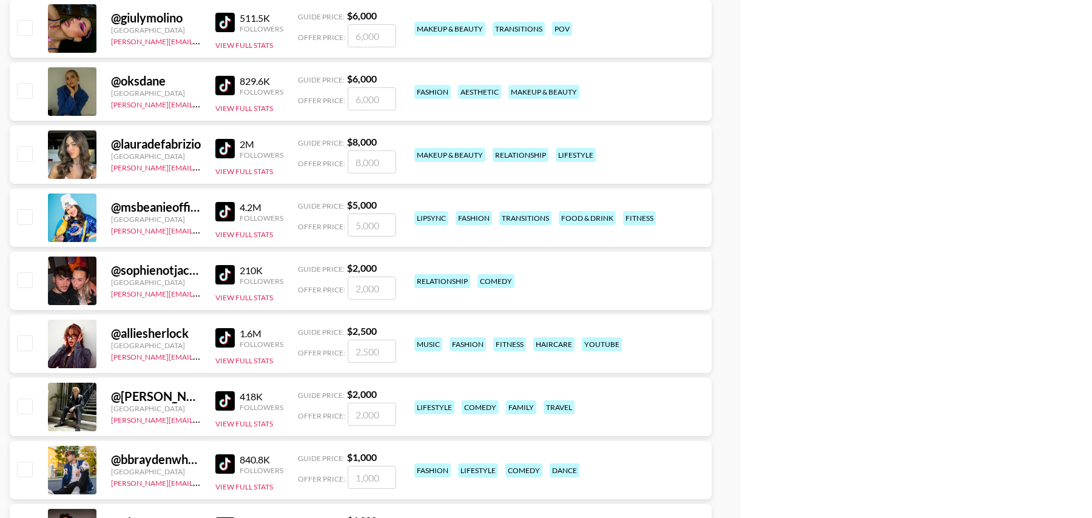
click at [24, 401] on input "checkbox" at bounding box center [24, 405] width 15 height 15
checkbox input "true"
type input "2000"
click at [24, 472] on input "checkbox" at bounding box center [24, 468] width 15 height 15
checkbox input "true"
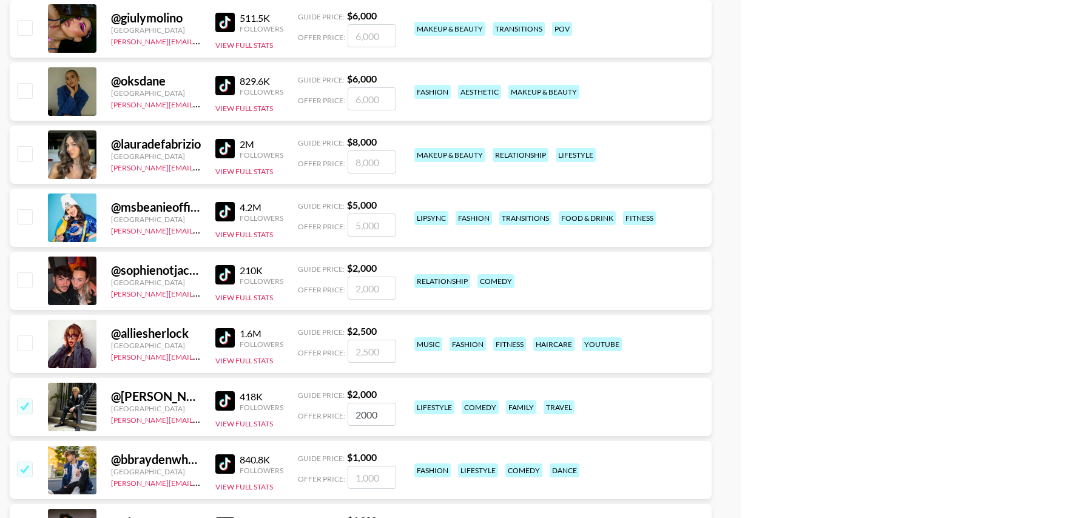
type input "1000"
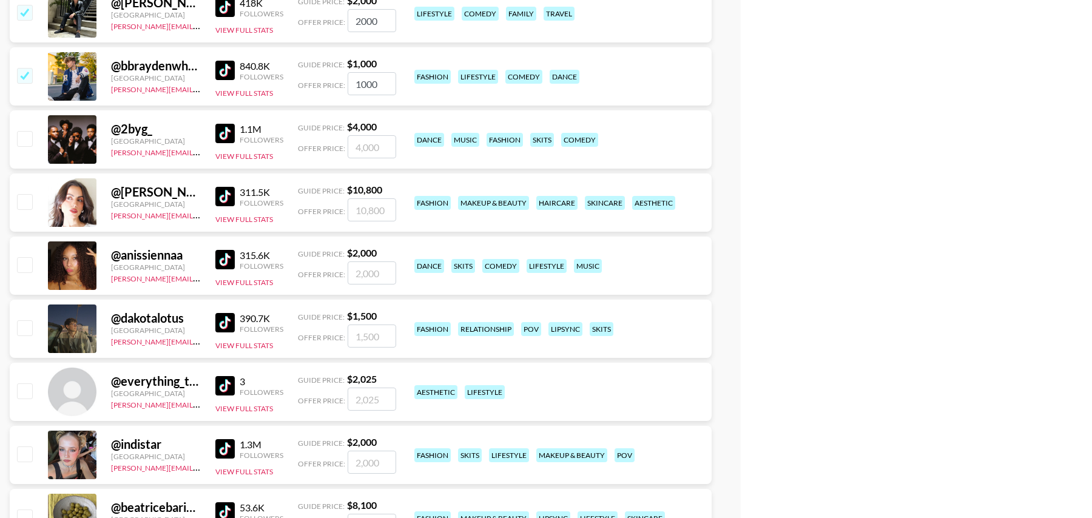
scroll to position [6893, 0]
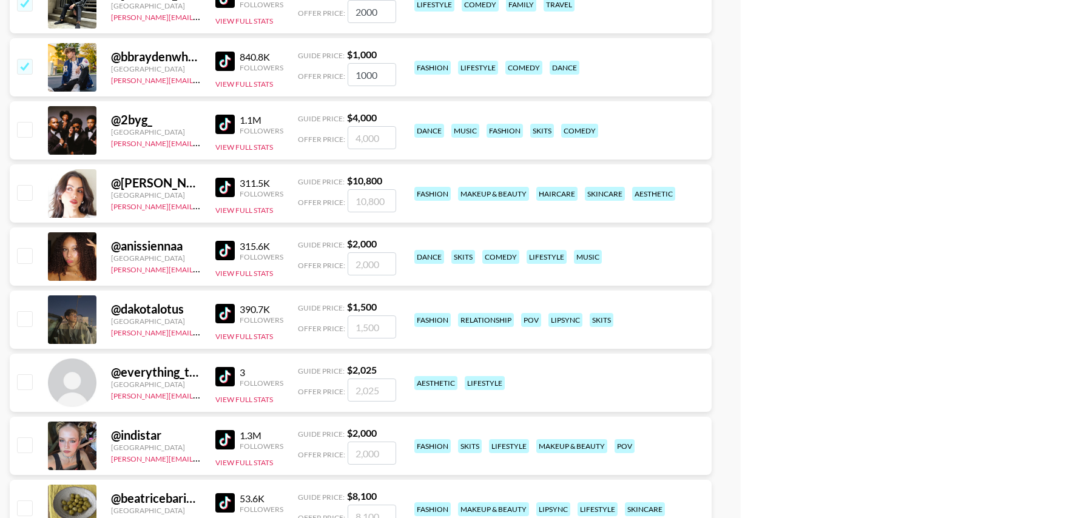
click at [20, 252] on input "checkbox" at bounding box center [24, 255] width 15 height 15
checkbox input "true"
type input "2000"
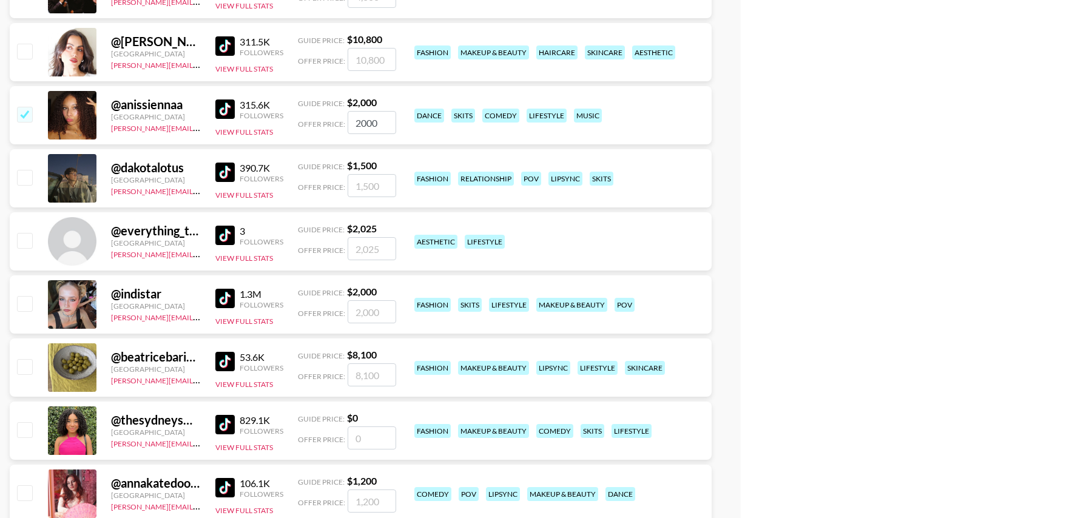
click at [29, 299] on input "checkbox" at bounding box center [24, 303] width 15 height 15
checkbox input "true"
type input "2000"
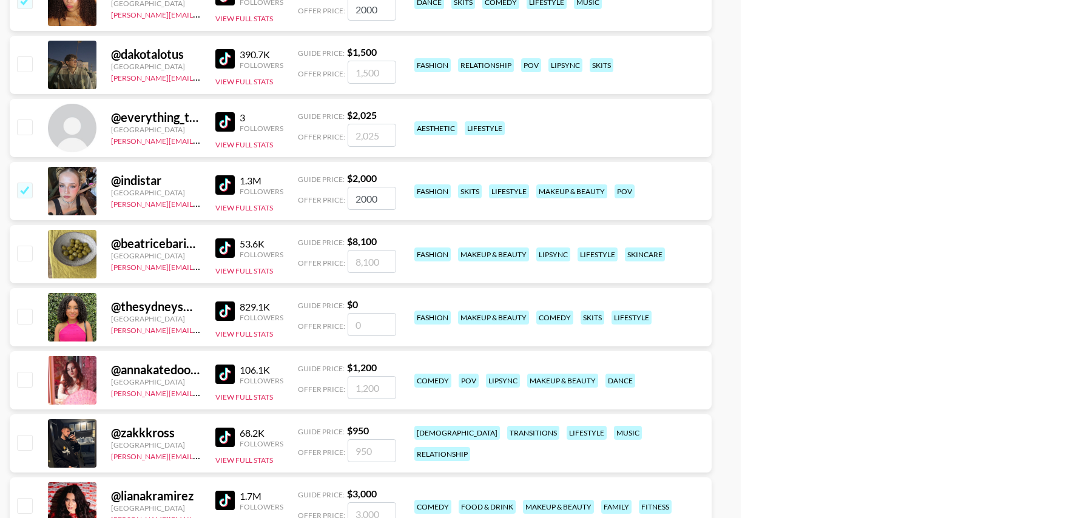
scroll to position [7148, 0]
click at [372, 323] on input "number" at bounding box center [371, 323] width 49 height 23
checkbox input "true"
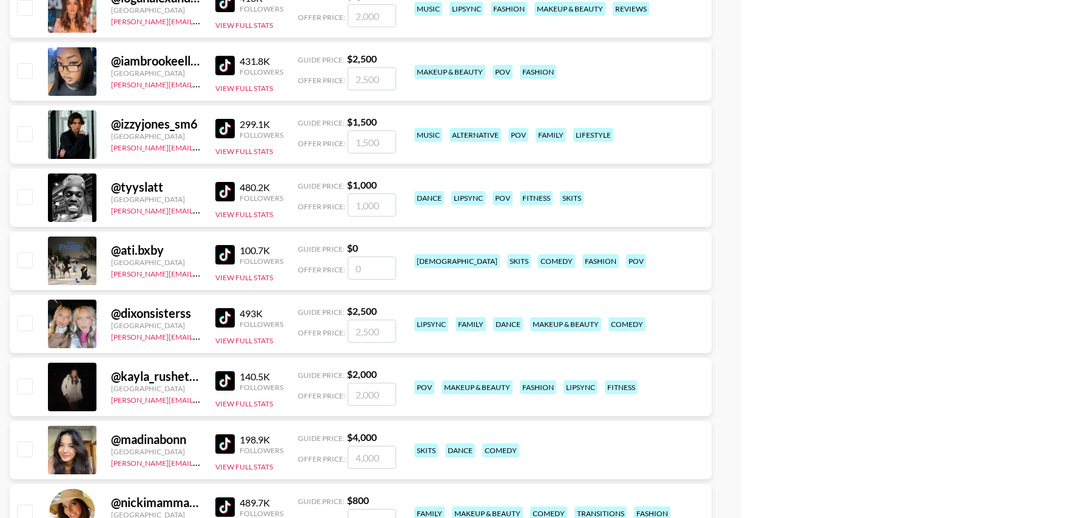
scroll to position [7840, 0]
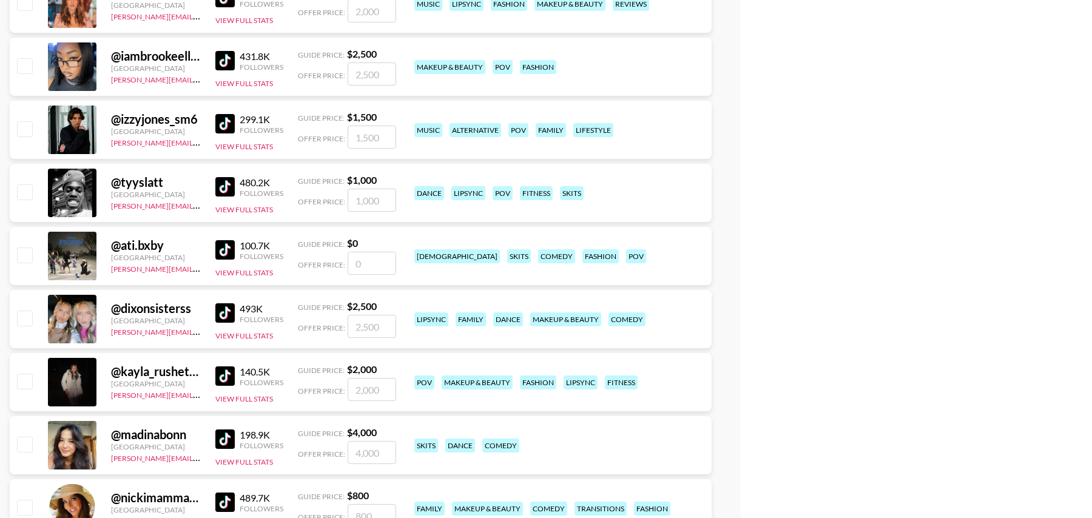
type input "1500"
click at [21, 315] on input "checkbox" at bounding box center [24, 317] width 15 height 15
checkbox input "true"
type input "2500"
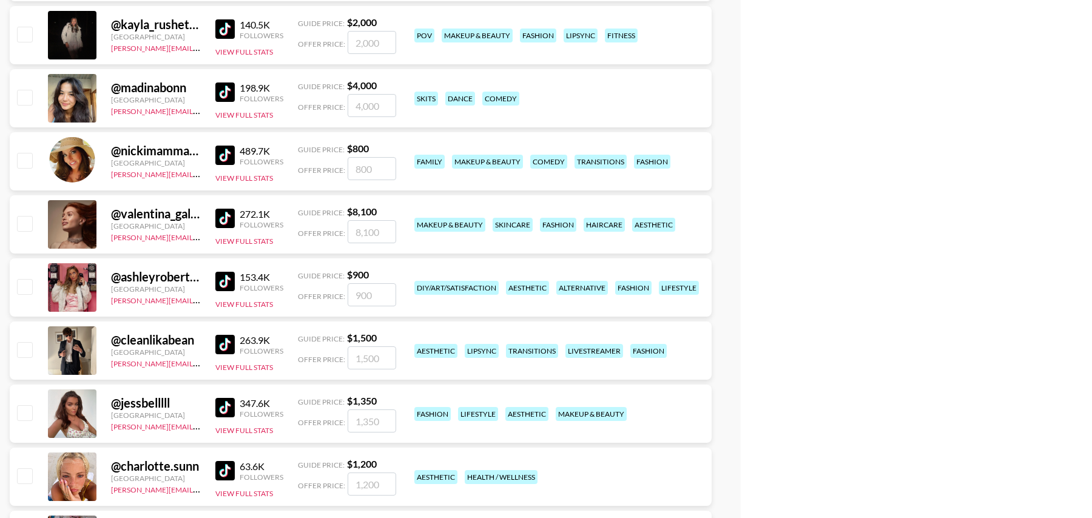
scroll to position [8270, 0]
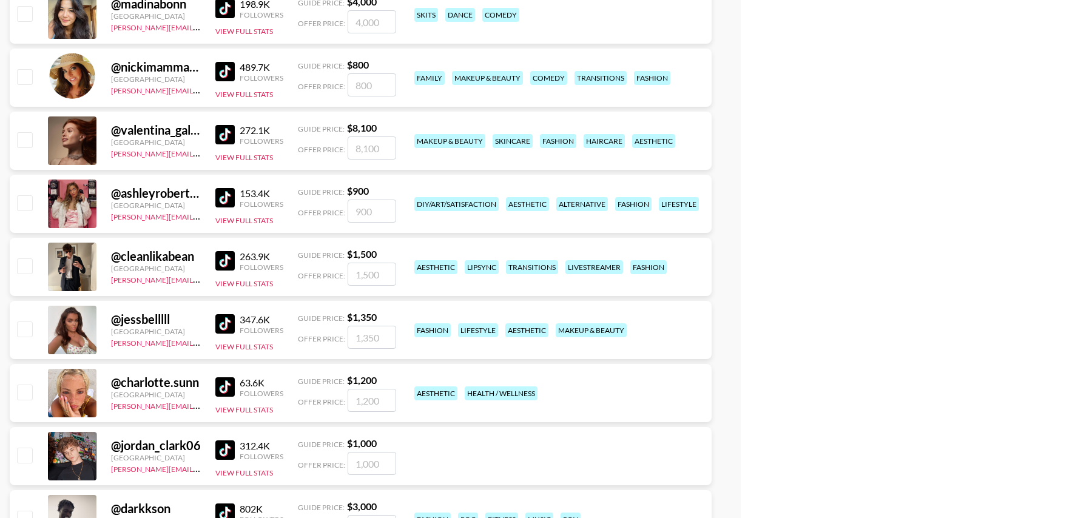
click at [24, 386] on input "checkbox" at bounding box center [24, 391] width 15 height 15
checkbox input "true"
type input "1200"
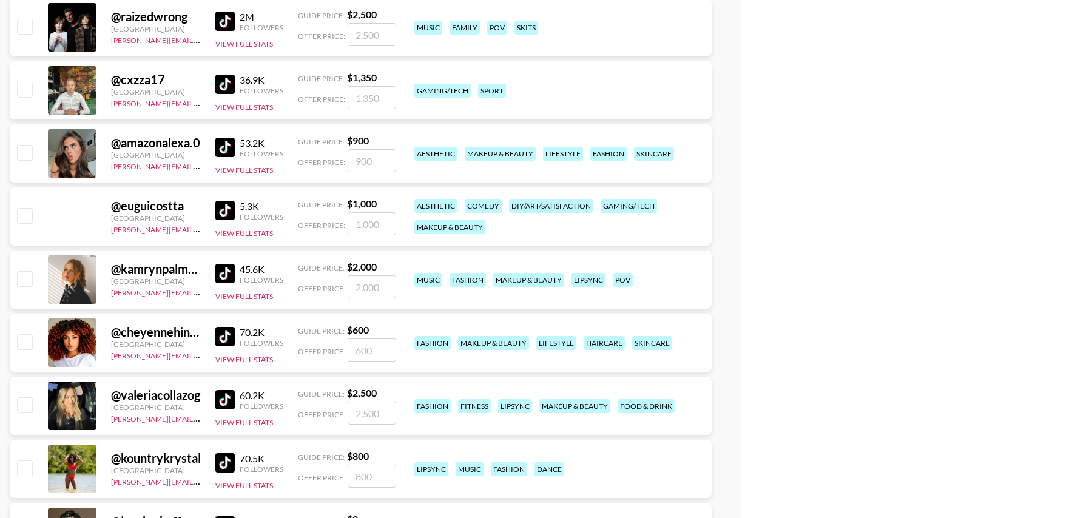
scroll to position [9900, 0]
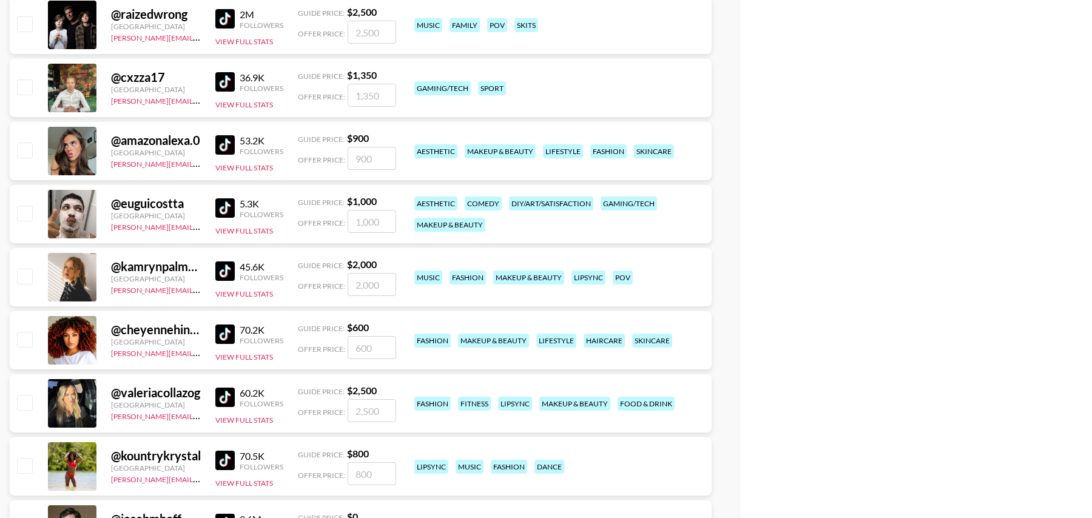
click at [28, 338] on input "checkbox" at bounding box center [24, 339] width 15 height 15
checkbox input "true"
type input "600"
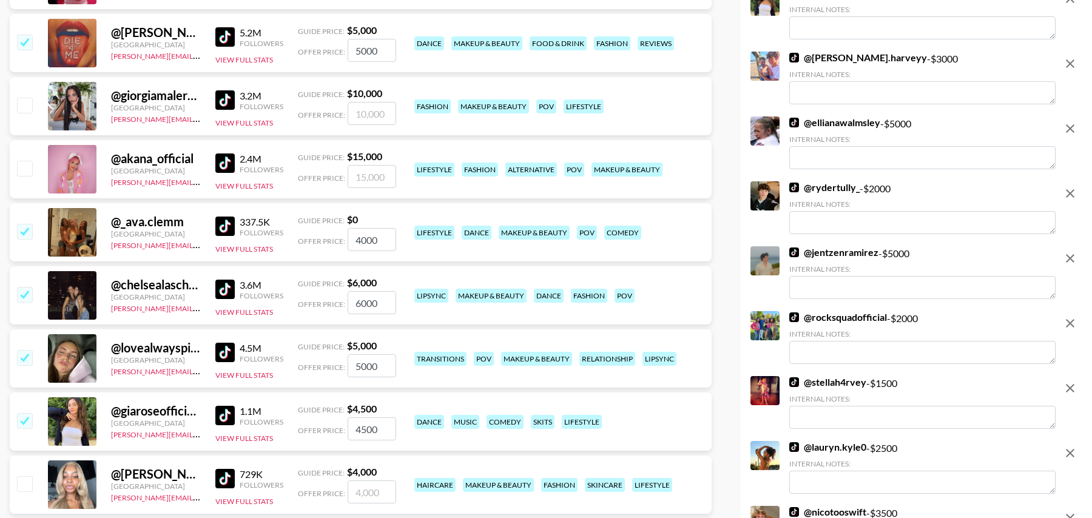
scroll to position [1589, 0]
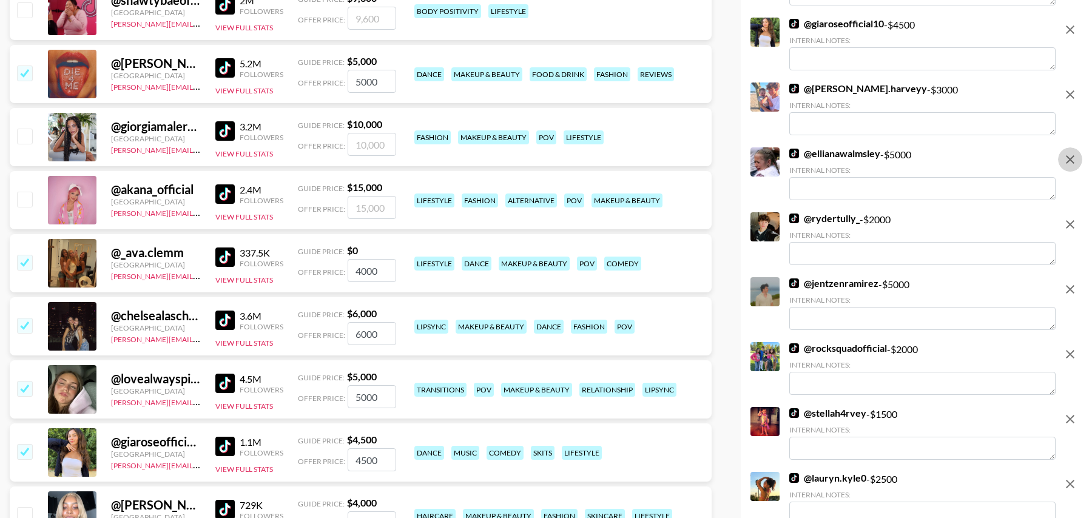
click at [1073, 161] on icon "remove" at bounding box center [1069, 159] width 15 height 15
checkbox input "false"
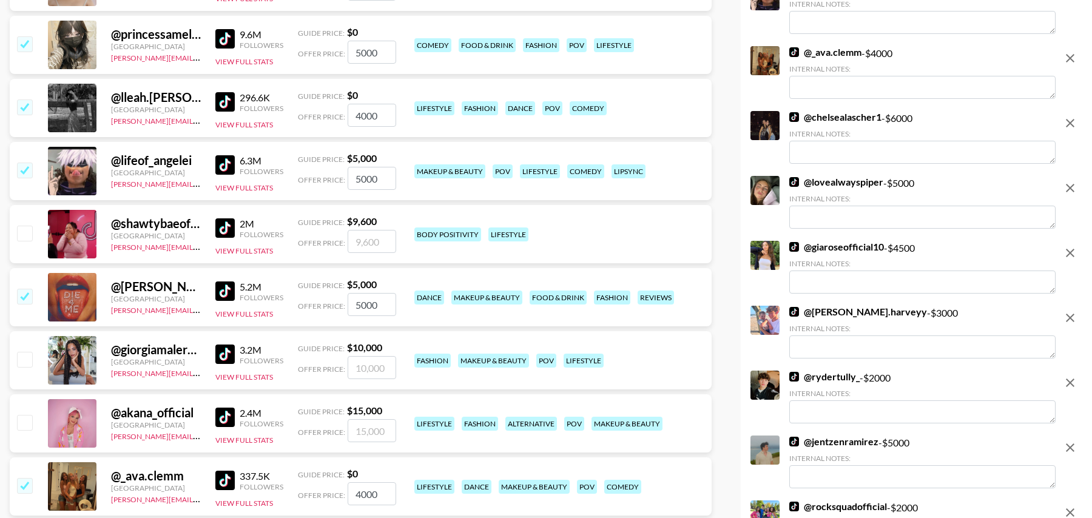
scroll to position [1350, 0]
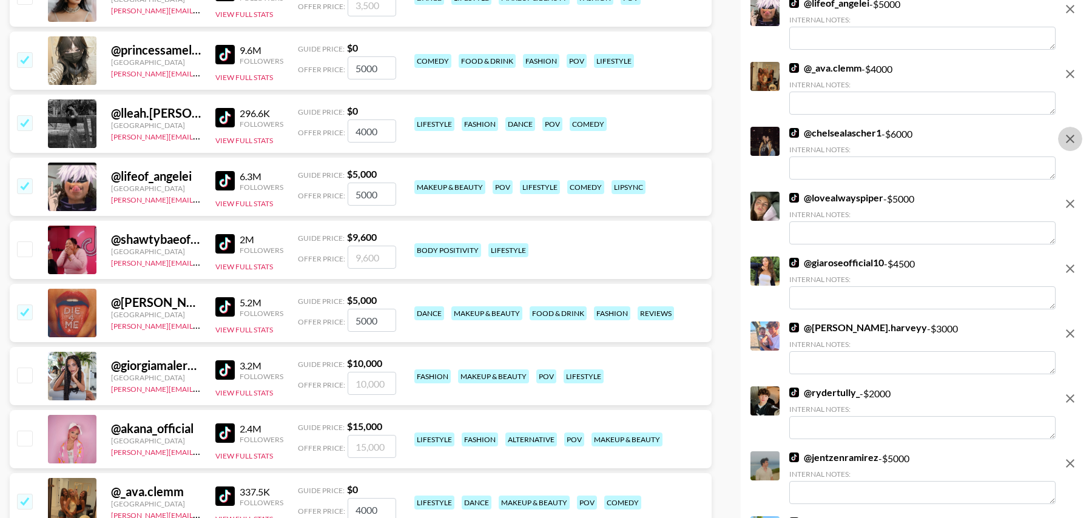
click at [1069, 143] on icon "remove" at bounding box center [1069, 139] width 8 height 8
checkbox input "false"
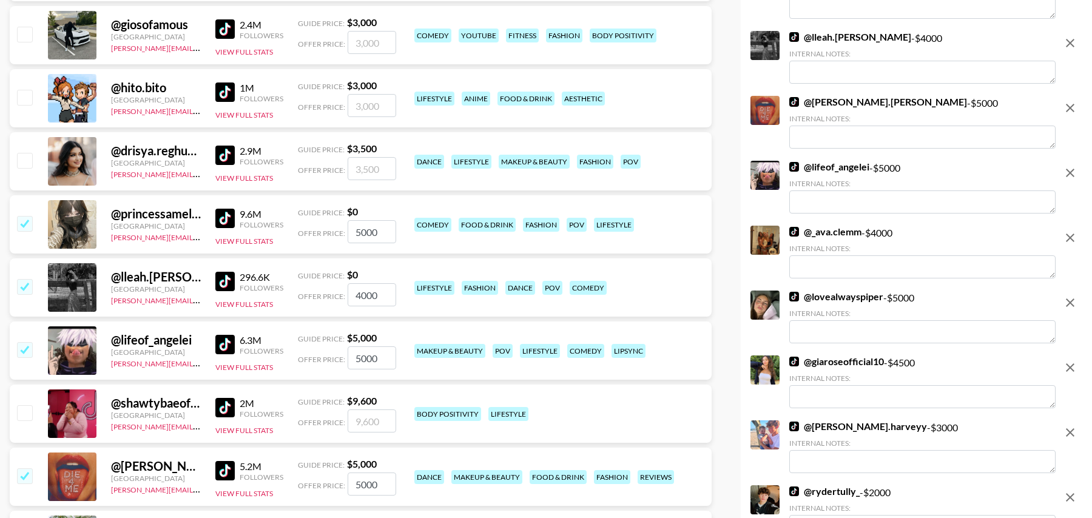
scroll to position [1172, 0]
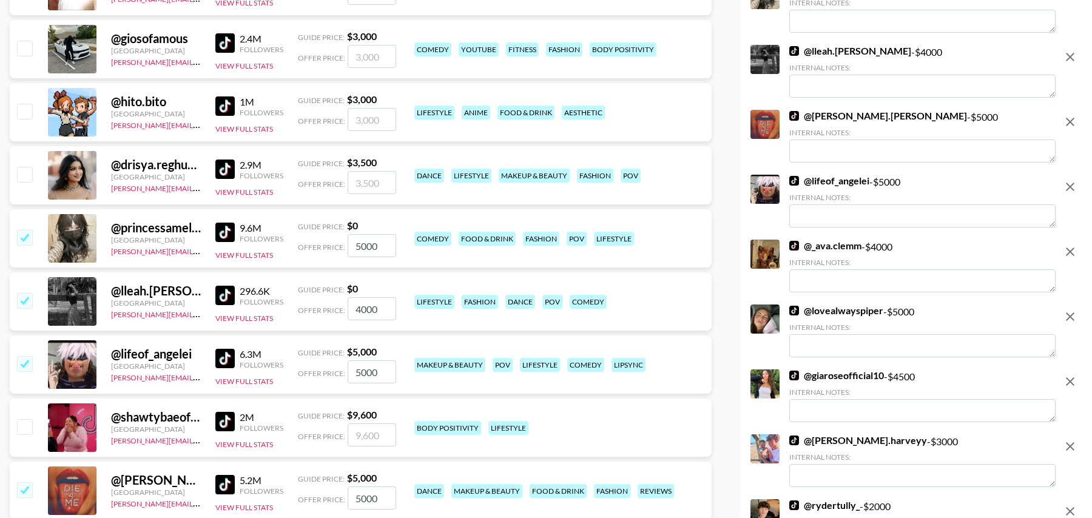
click at [1073, 187] on icon "remove" at bounding box center [1069, 186] width 15 height 15
checkbox input "false"
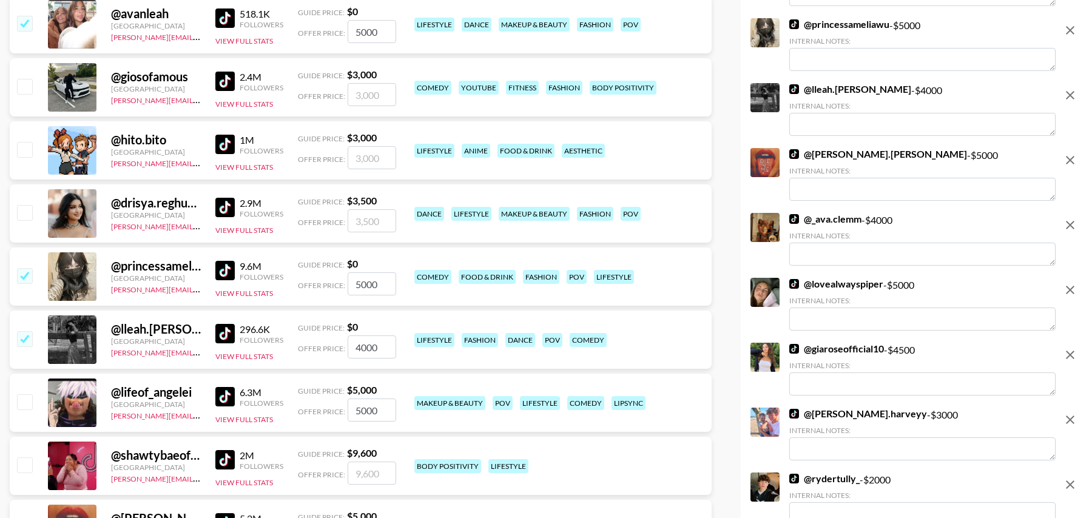
scroll to position [1126, 0]
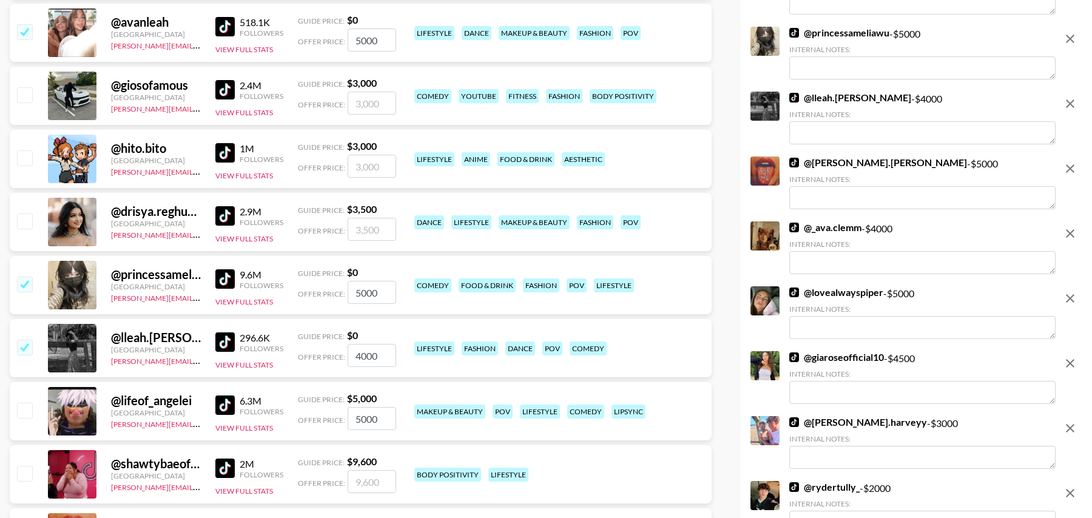
click at [1069, 174] on icon "remove" at bounding box center [1069, 168] width 15 height 15
checkbox input "false"
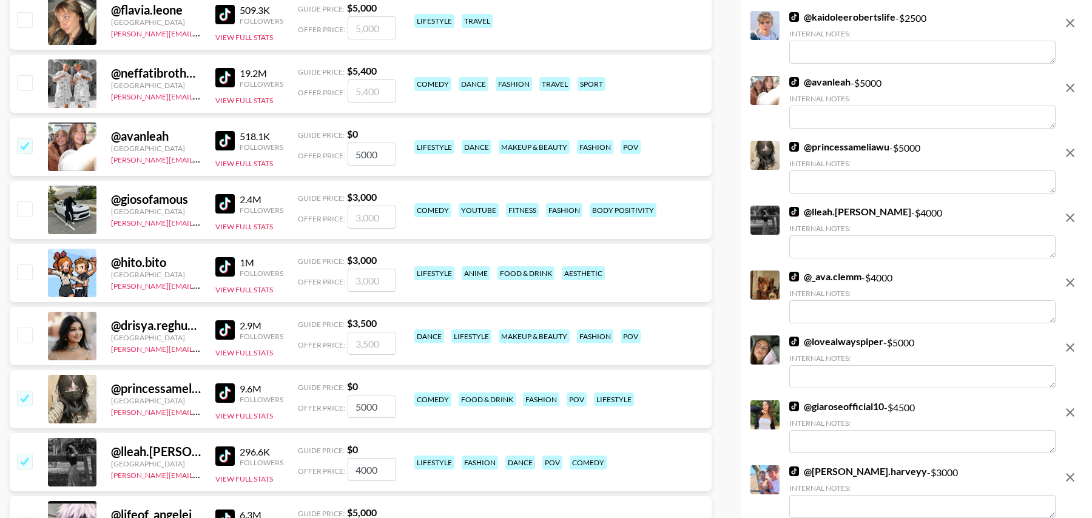
scroll to position [1004, 0]
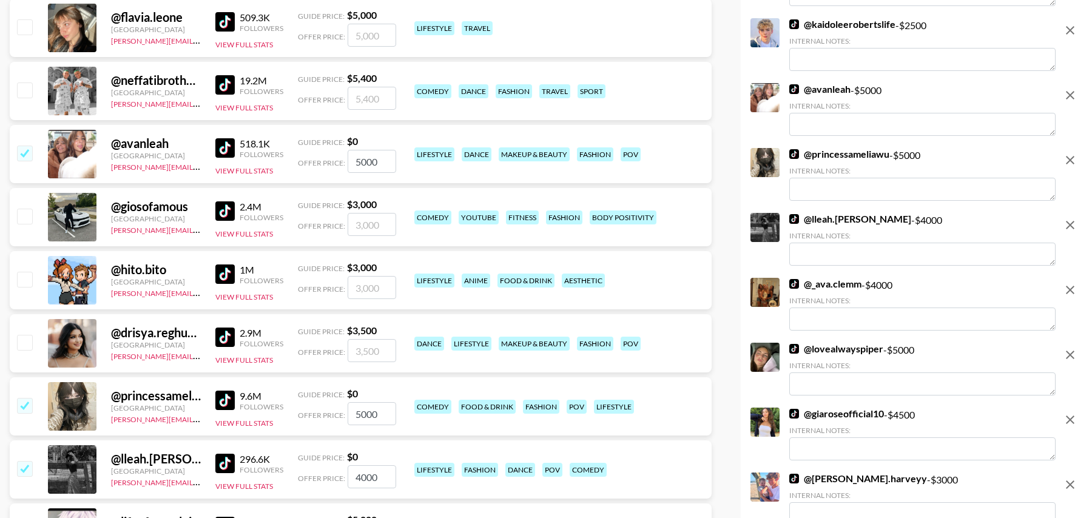
click at [1069, 161] on icon "remove" at bounding box center [1069, 160] width 8 height 8
checkbox input "false"
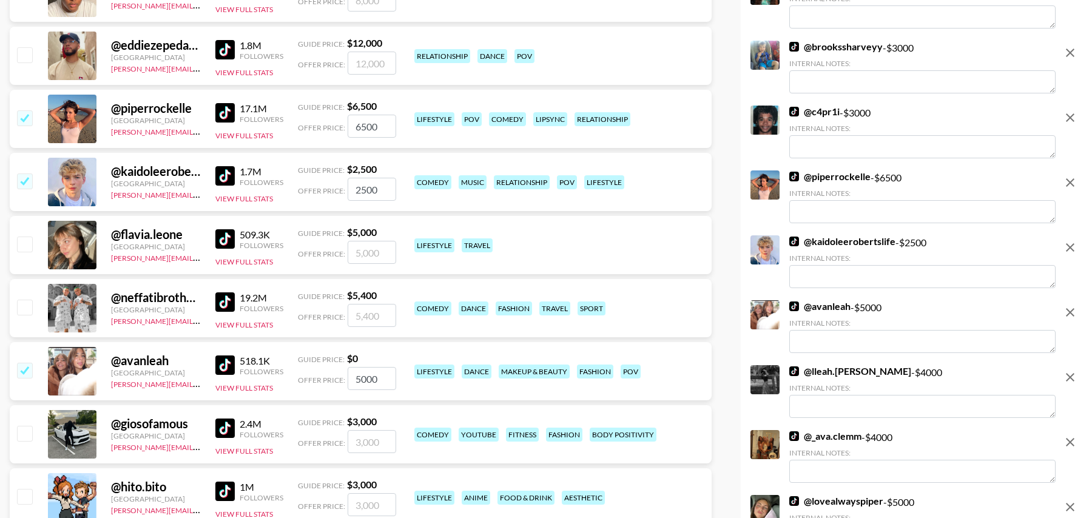
scroll to position [786, 0]
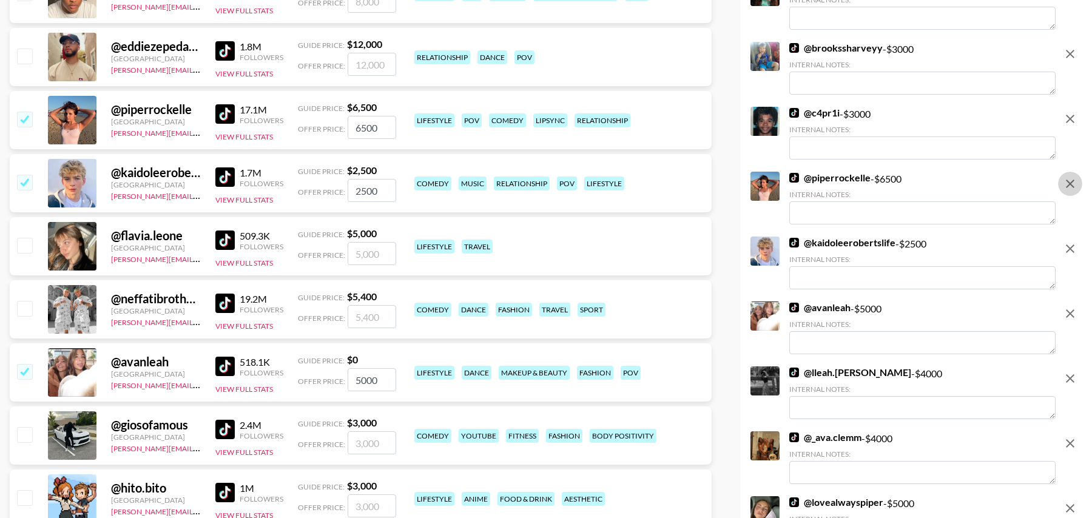
click at [1072, 185] on icon "remove" at bounding box center [1069, 183] width 15 height 15
checkbox input "false"
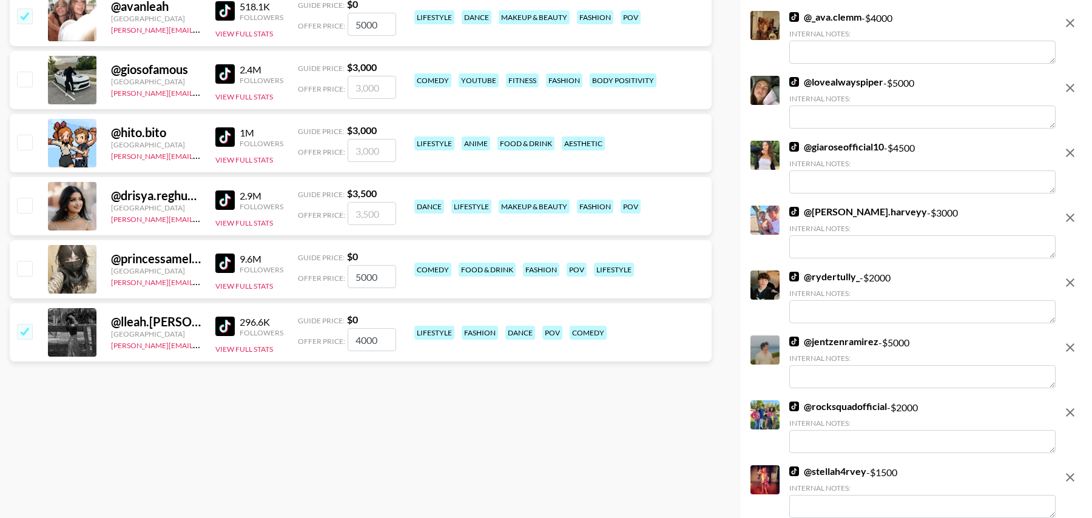
scroll to position [0, 0]
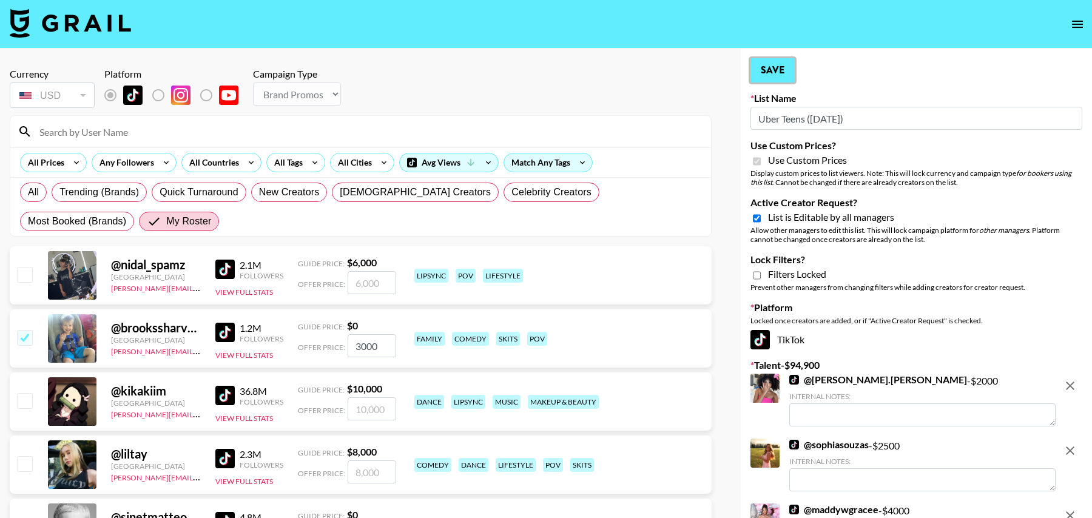
click at [762, 66] on button "Save" at bounding box center [772, 70] width 44 height 24
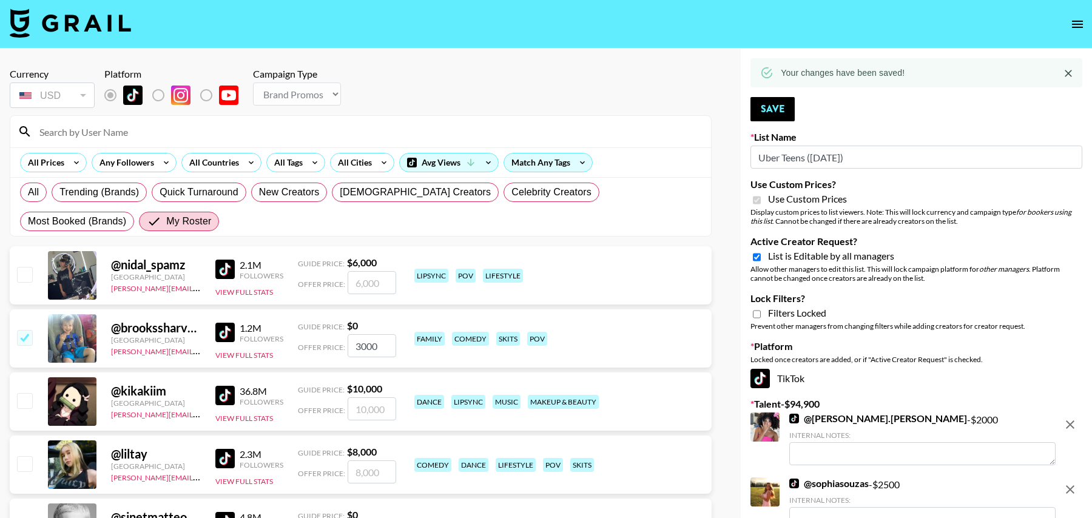
click at [767, 67] on icon at bounding box center [766, 72] width 13 height 13
